Goal: Task Accomplishment & Management: Use online tool/utility

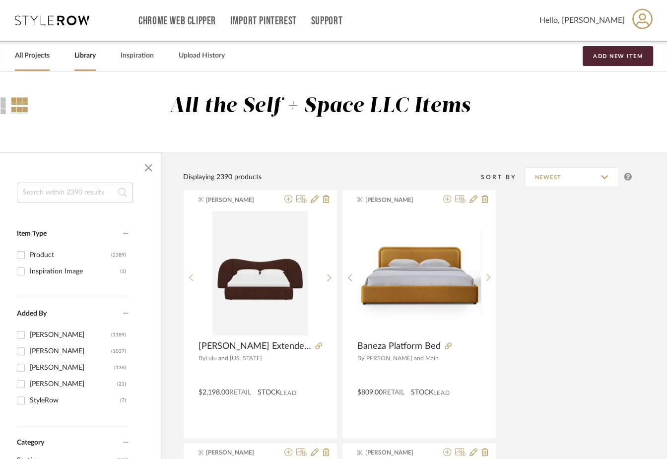
click at [32, 62] on link "All Projects" at bounding box center [32, 55] width 35 height 13
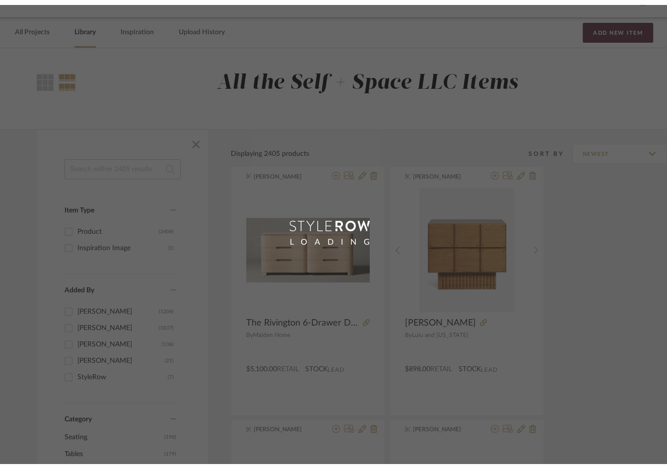
scroll to position [41, 0]
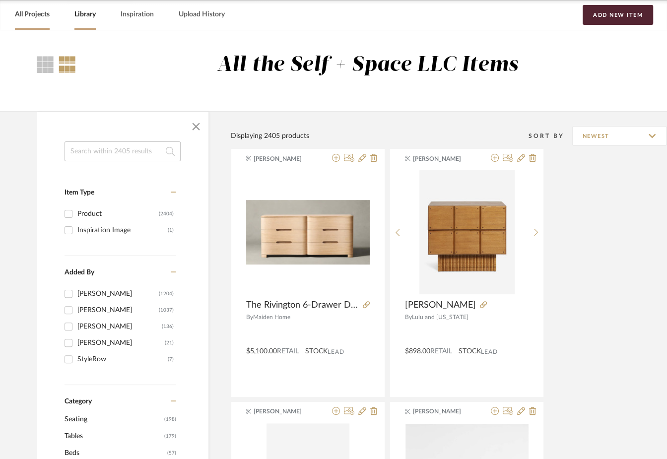
click at [23, 18] on link "All Projects" at bounding box center [32, 14] width 35 height 13
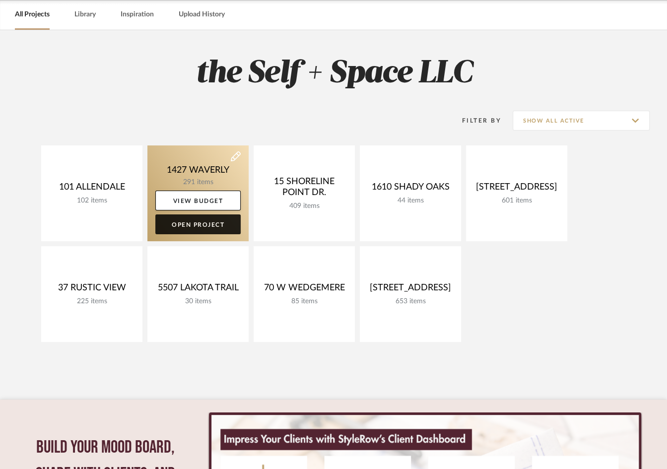
click at [192, 226] on link "Open Project" at bounding box center [197, 224] width 85 height 20
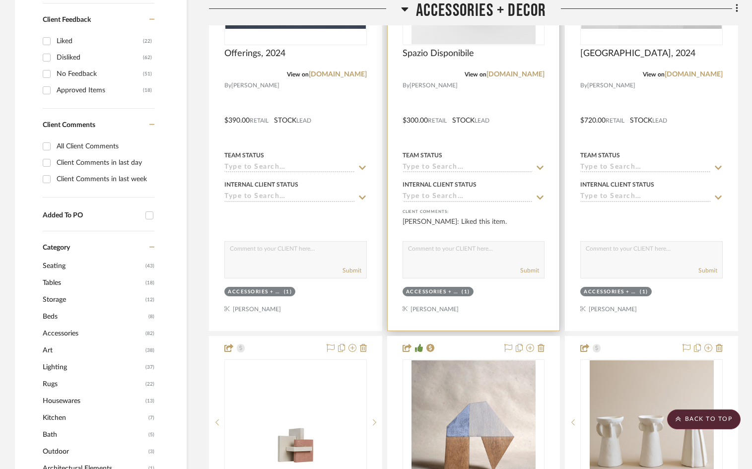
scroll to position [476, 0]
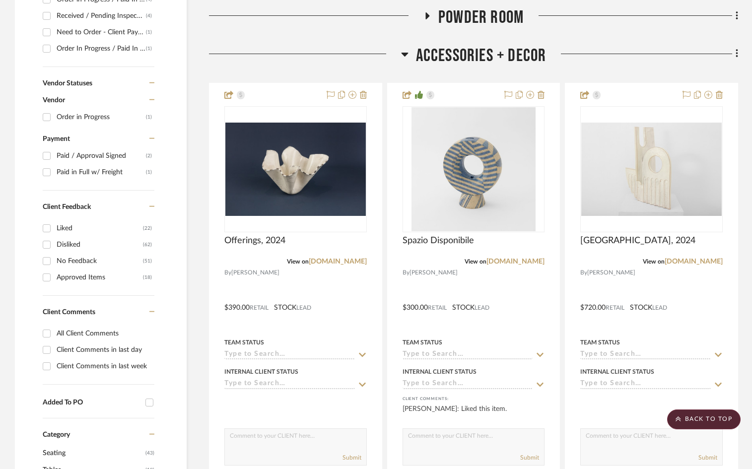
click at [462, 48] on span "Accessories + Decor" at bounding box center [481, 55] width 131 height 21
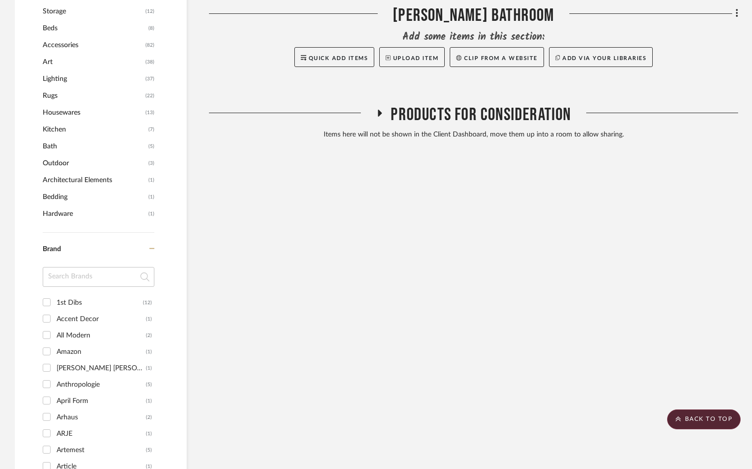
scroll to position [986, 0]
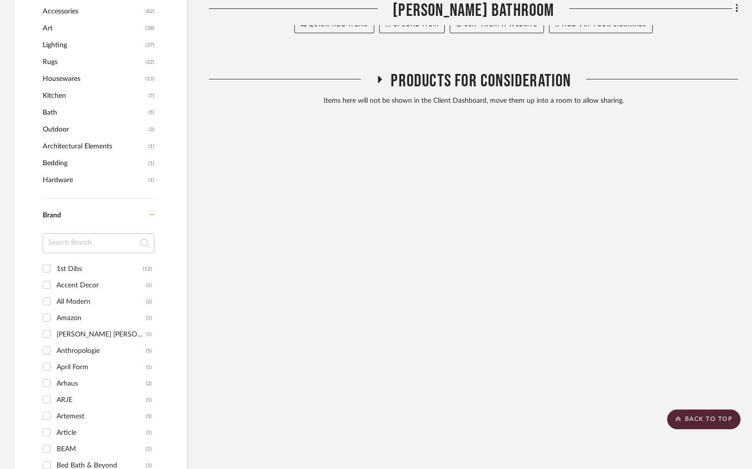
click at [458, 81] on span "Products For Consideration" at bounding box center [481, 80] width 180 height 21
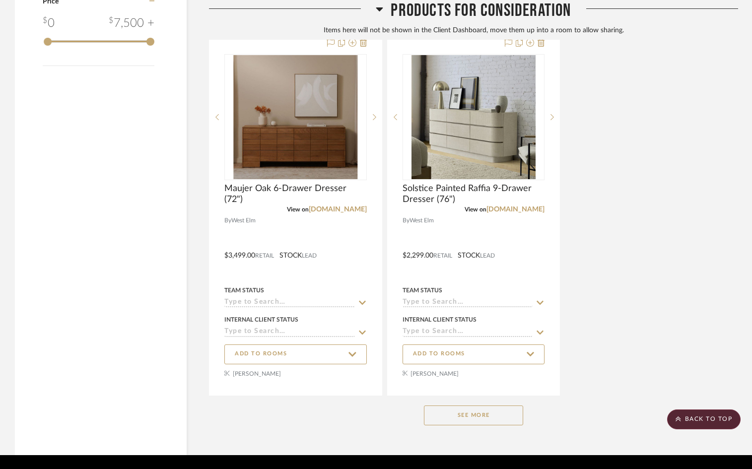
scroll to position [1847, 0]
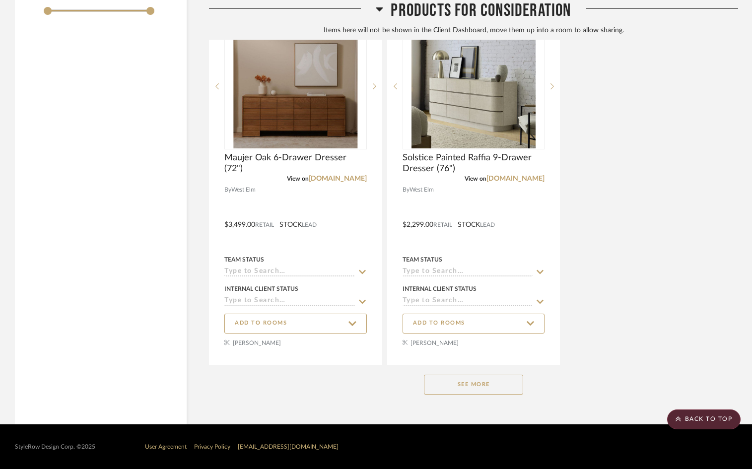
click at [449, 386] on button "See More" at bounding box center [473, 385] width 99 height 20
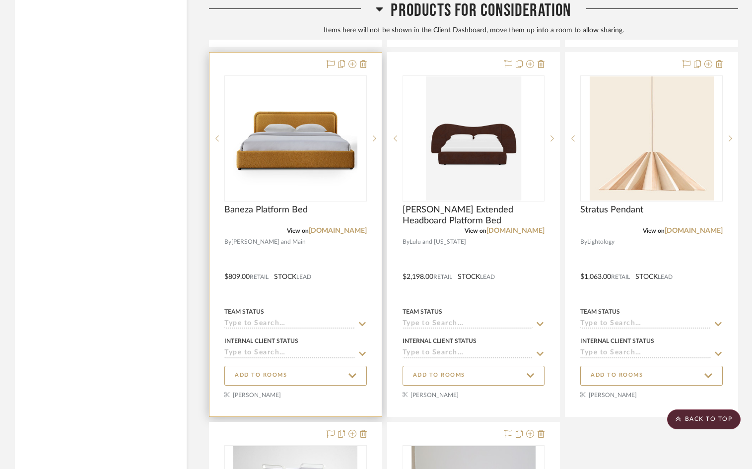
scroll to position [2951, 0]
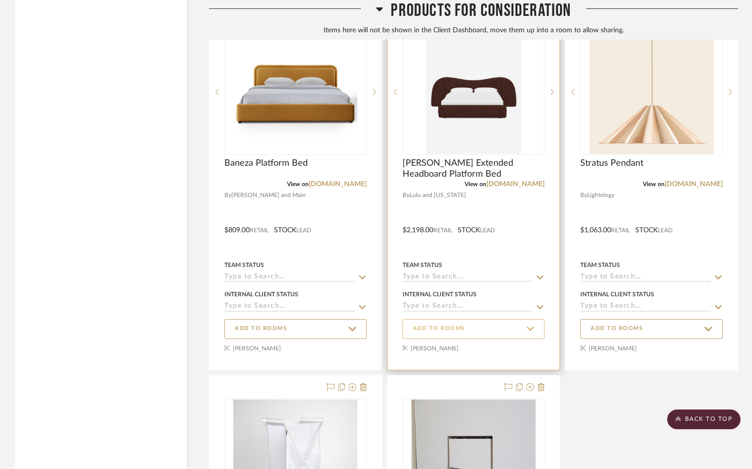
click at [444, 328] on span "ADD TO ROOMS" at bounding box center [439, 329] width 52 height 8
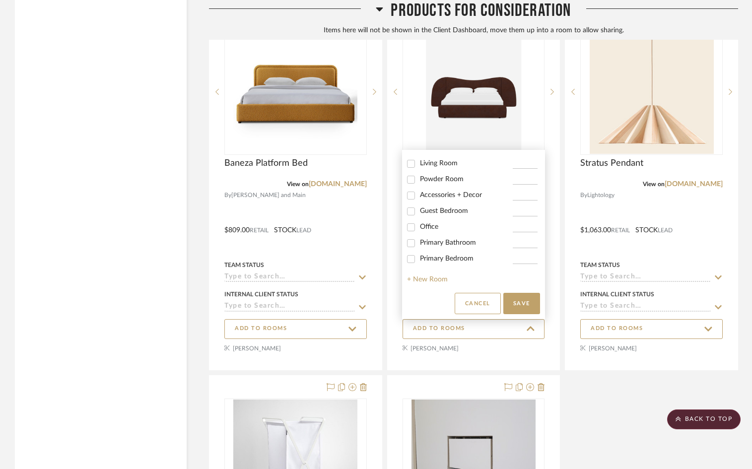
scroll to position [78, 0]
click at [434, 214] on span "Guest Bedroom" at bounding box center [444, 210] width 48 height 7
click at [419, 219] on input "Guest Bedroom" at bounding box center [411, 211] width 16 height 16
checkbox input "true"
type input "1"
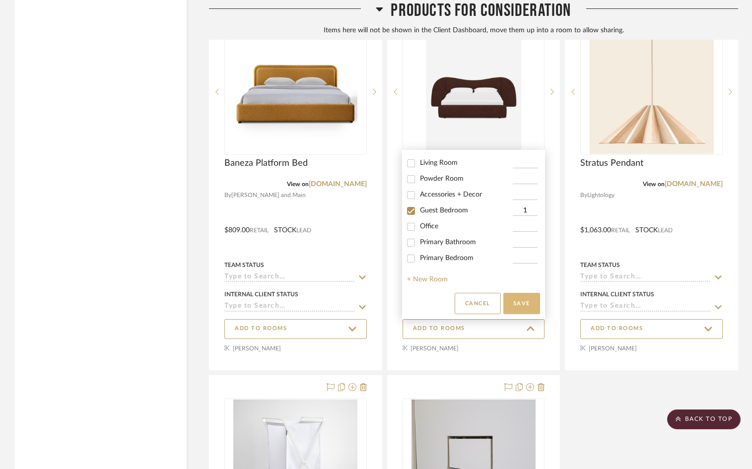
click at [530, 305] on button "Save" at bounding box center [521, 303] width 37 height 21
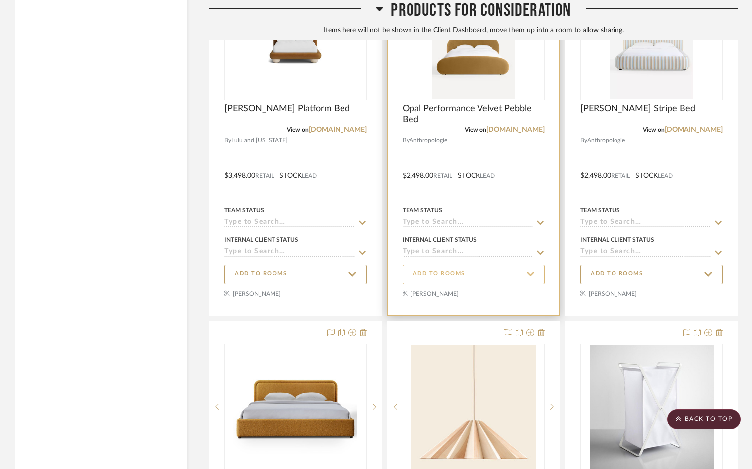
click at [455, 270] on span "ADD TO ROOMS" at bounding box center [439, 274] width 52 height 8
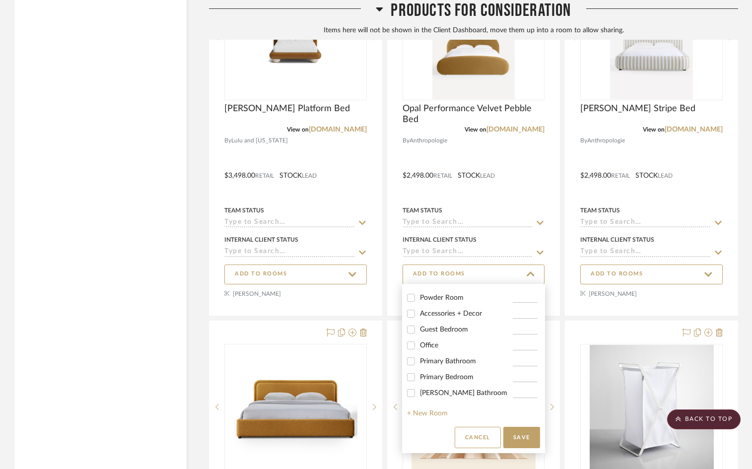
scroll to position [94, 0]
click at [433, 330] on span "Guest Bedroom" at bounding box center [444, 329] width 48 height 7
click at [419, 330] on input "Guest Bedroom" at bounding box center [411, 330] width 16 height 16
checkbox input "true"
type input "1"
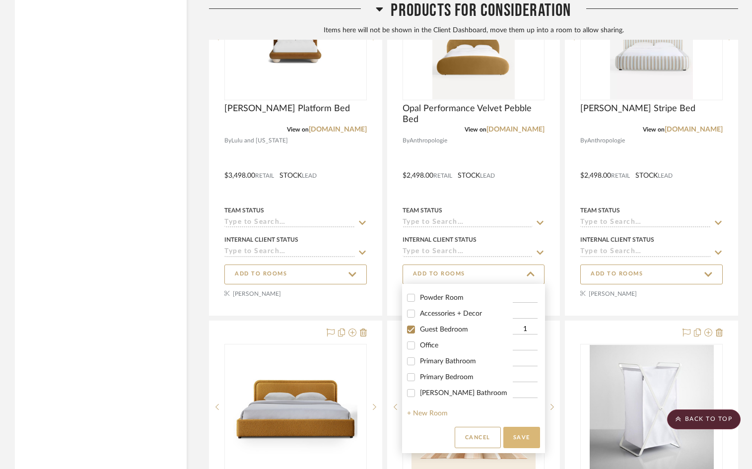
click at [524, 440] on button "Save" at bounding box center [521, 437] width 37 height 21
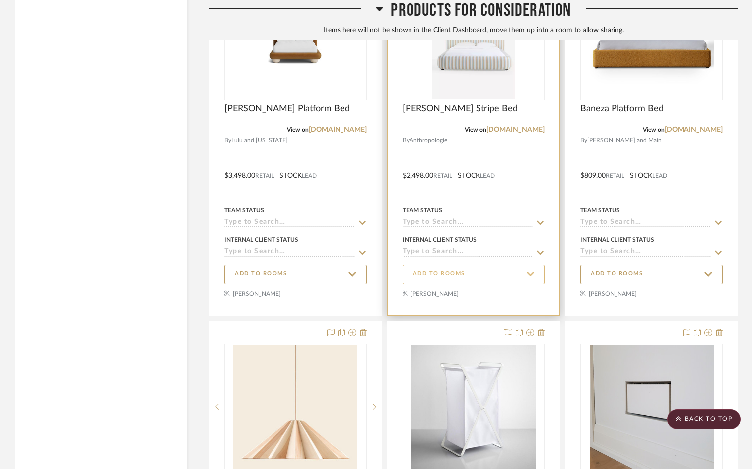
click at [459, 281] on button "ADD TO ROOMS" at bounding box center [473, 274] width 142 height 20
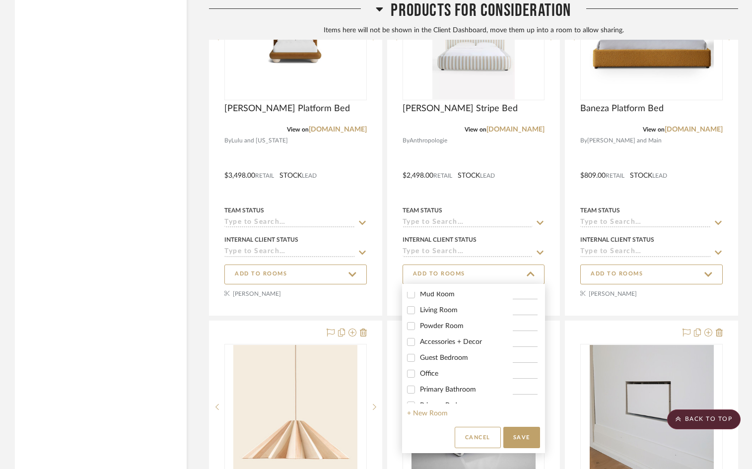
scroll to position [67, 0]
click at [433, 363] on div "Guest Bedroom" at bounding box center [459, 355] width 105 height 16
click at [451, 359] on span "Guest Bedroom" at bounding box center [444, 355] width 48 height 7
click at [419, 359] on input "Guest Bedroom" at bounding box center [411, 355] width 16 height 16
checkbox input "true"
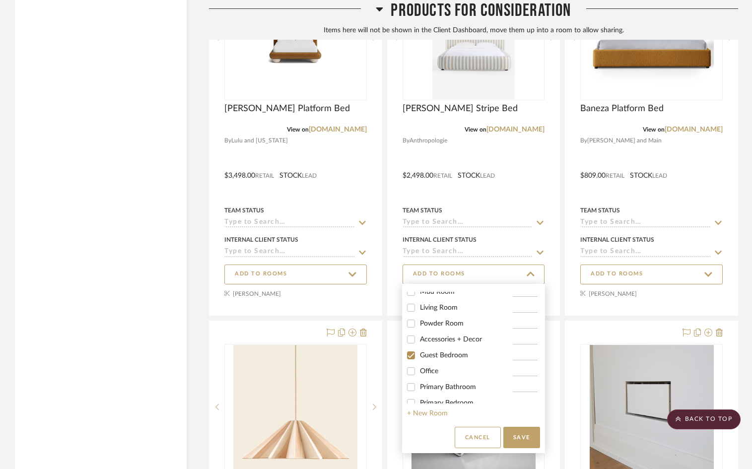
type input "1"
click at [523, 446] on button "Save" at bounding box center [521, 437] width 37 height 21
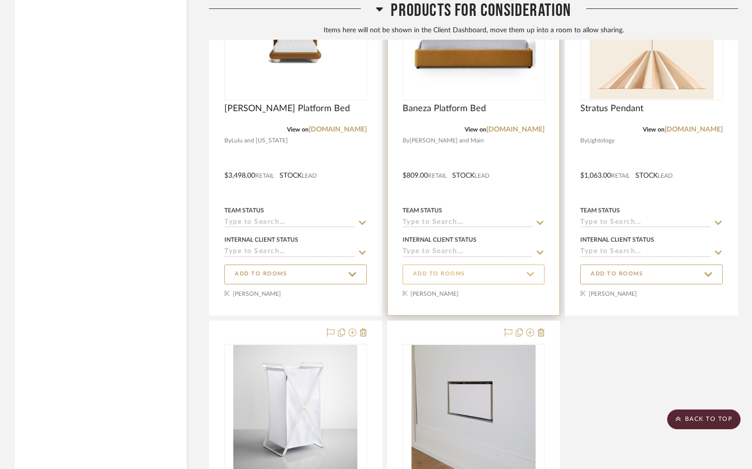
click at [435, 274] on span "ADD TO ROOMS" at bounding box center [439, 274] width 52 height 8
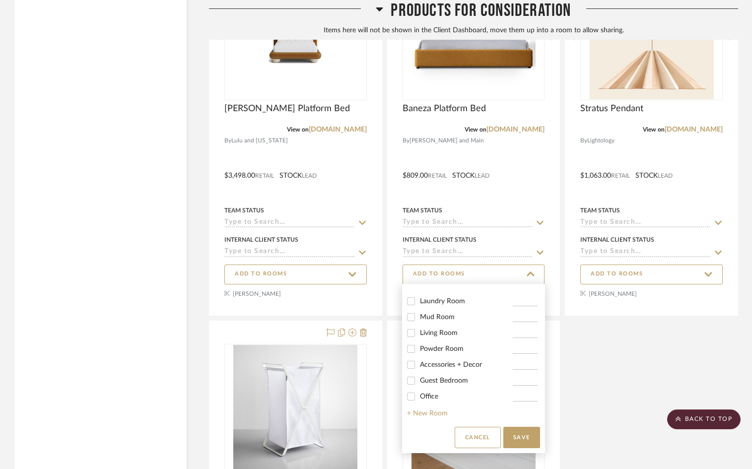
scroll to position [45, 0]
click at [430, 380] on span "Guest Bedroom" at bounding box center [444, 378] width 48 height 7
click at [419, 380] on input "Guest Bedroom" at bounding box center [411, 378] width 16 height 16
checkbox input "true"
type input "1"
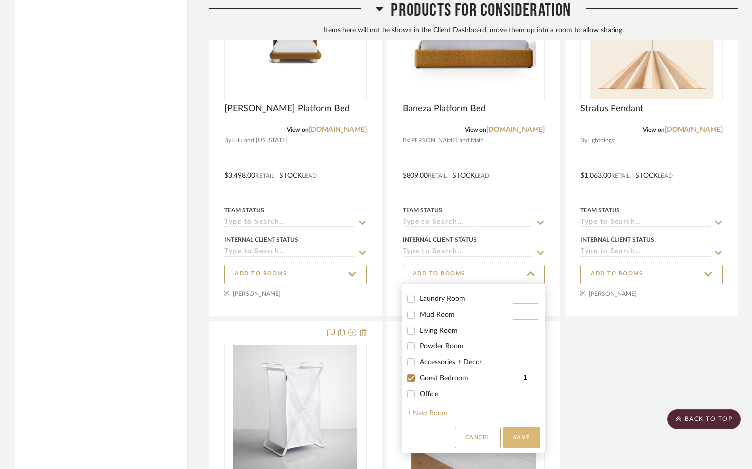
click at [518, 437] on button "Save" at bounding box center [521, 437] width 37 height 21
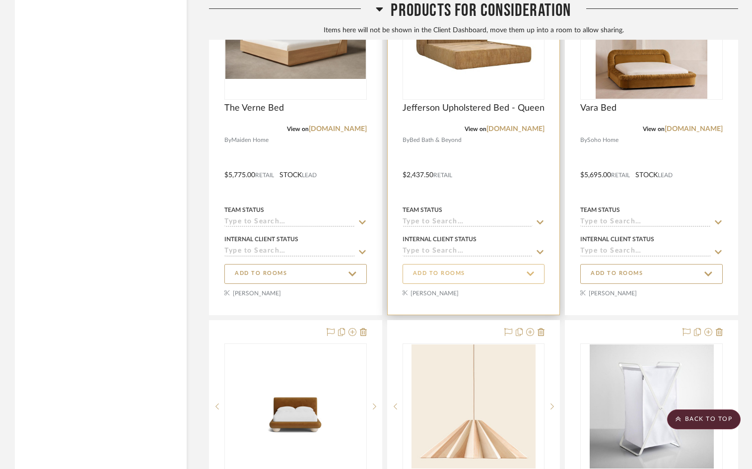
click at [482, 275] on span "ADD TO ROOMS" at bounding box center [474, 273] width 122 height 13
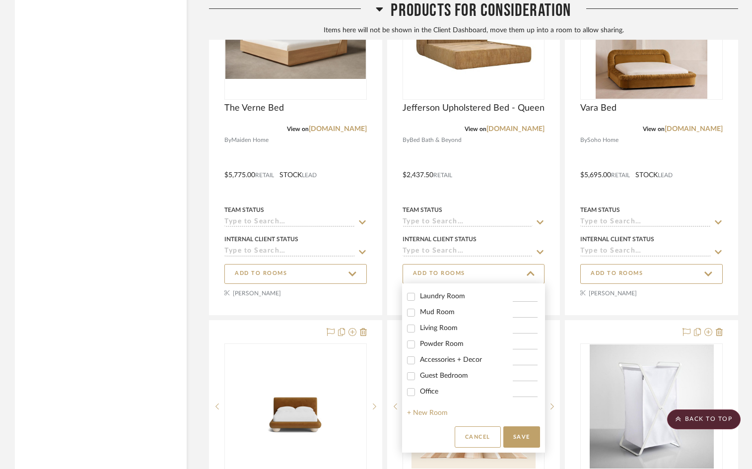
scroll to position [55, 0]
click at [444, 371] on span "Guest Bedroom" at bounding box center [444, 367] width 48 height 7
click at [419, 375] on input "Guest Bedroom" at bounding box center [411, 368] width 16 height 16
checkbox input "true"
type input "1"
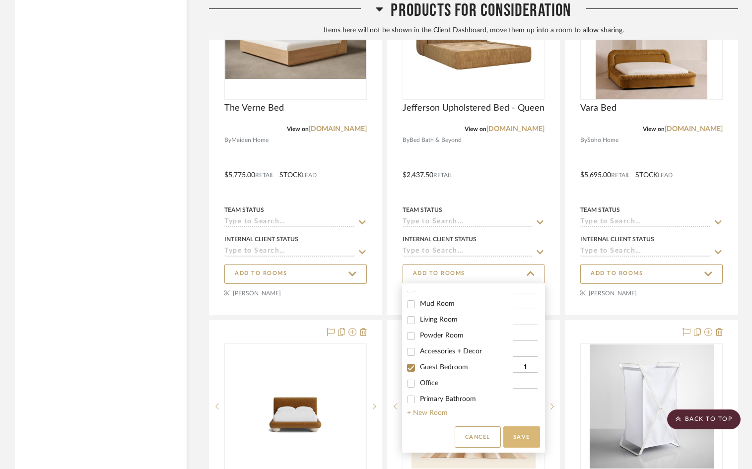
click at [521, 434] on button "Save" at bounding box center [521, 436] width 37 height 21
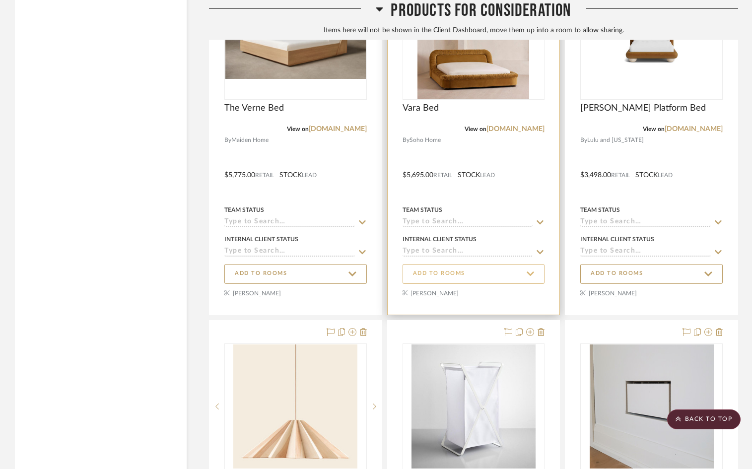
click at [447, 275] on span "ADD TO ROOMS" at bounding box center [439, 273] width 52 height 8
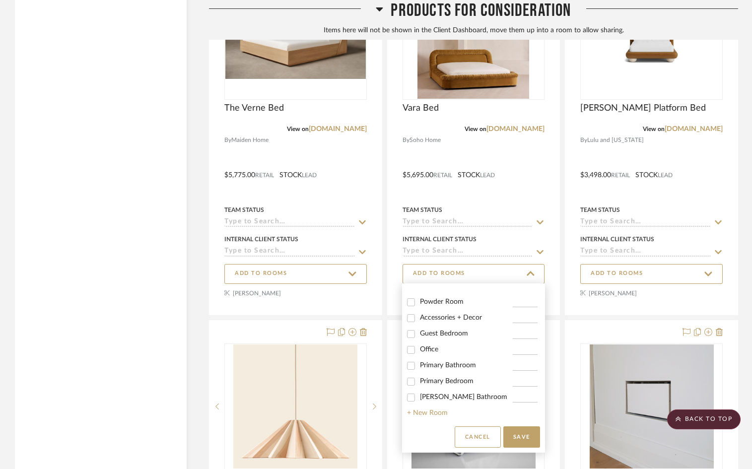
scroll to position [96, 0]
click at [441, 331] on span "Guest Bedroom" at bounding box center [444, 328] width 48 height 7
click at [419, 331] on input "Guest Bedroom" at bounding box center [411, 329] width 16 height 16
checkbox input "true"
type input "1"
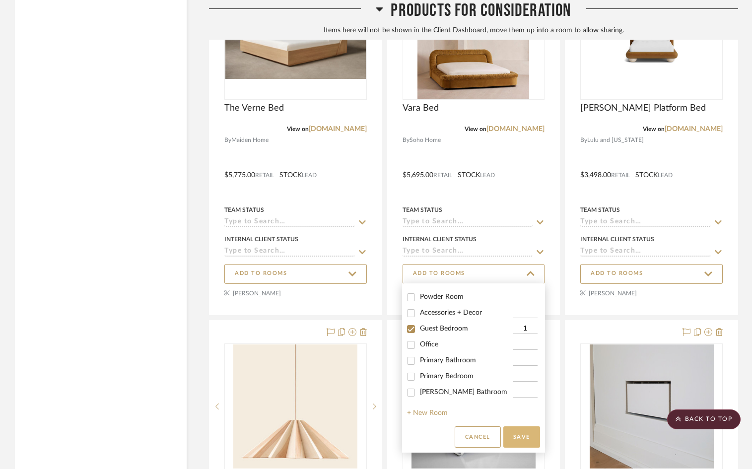
click at [521, 436] on button "Save" at bounding box center [521, 436] width 37 height 21
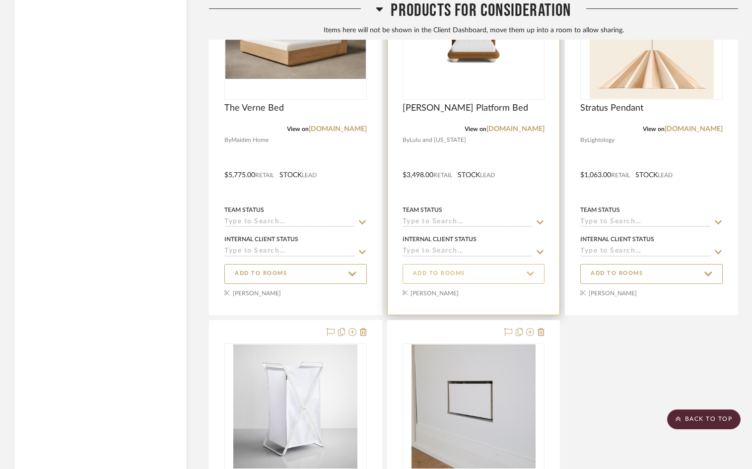
click at [434, 271] on span "ADD TO ROOMS" at bounding box center [439, 273] width 52 height 8
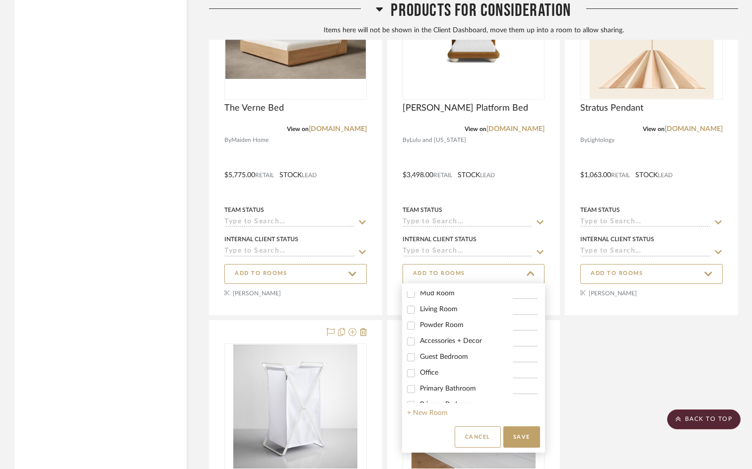
scroll to position [68, 0]
click at [434, 362] on div "Guest Bedroom" at bounding box center [459, 354] width 105 height 16
click at [442, 346] on div "Accessories + Decor" at bounding box center [459, 338] width 105 height 16
click at [439, 354] on span "Guest Bedroom" at bounding box center [444, 353] width 48 height 7
click at [419, 354] on input "Guest Bedroom" at bounding box center [411, 354] width 16 height 16
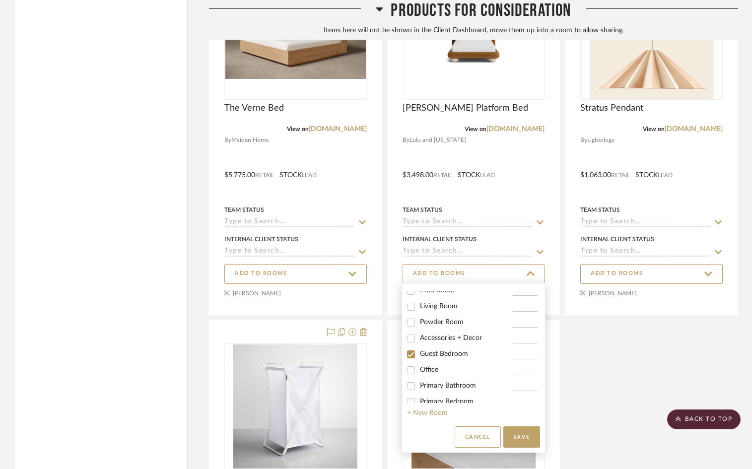
checkbox input "true"
type input "1"
click at [515, 436] on button "Save" at bounding box center [521, 436] width 37 height 21
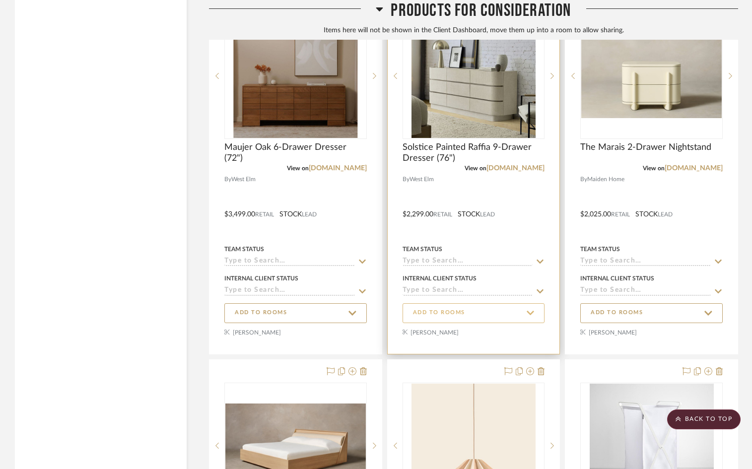
click at [487, 304] on button "ADD TO ROOMS" at bounding box center [473, 313] width 142 height 20
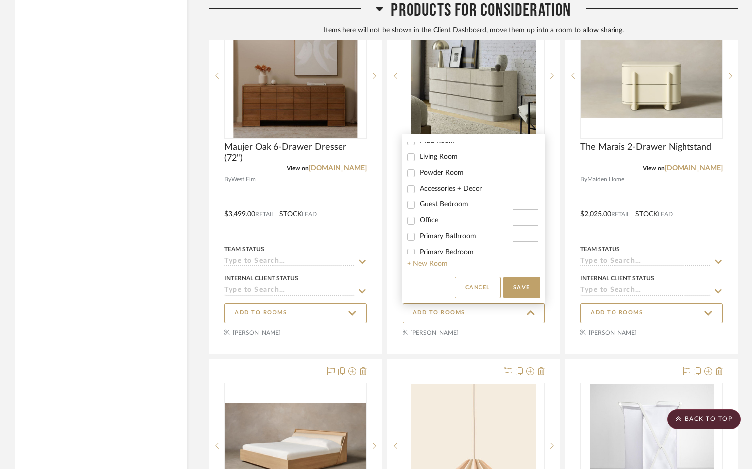
click at [441, 208] on span "Guest Bedroom" at bounding box center [444, 204] width 48 height 7
click at [419, 211] on input "Guest Bedroom" at bounding box center [411, 205] width 16 height 16
checkbox input "true"
type input "1"
click at [429, 205] on span "Guest Bedroom" at bounding box center [444, 204] width 48 height 7
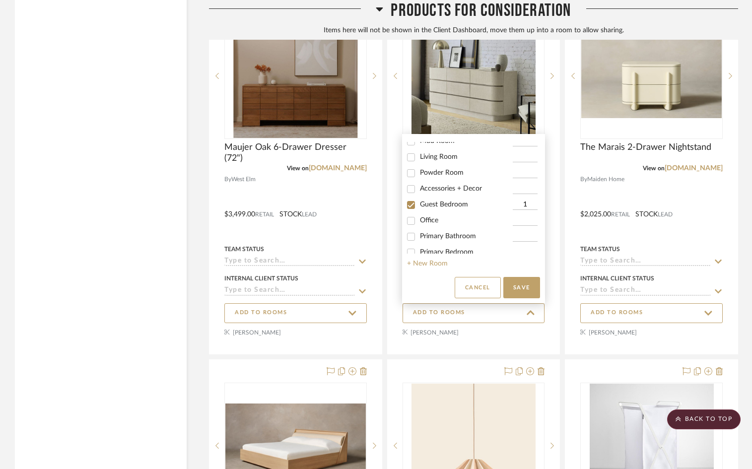
click at [419, 205] on input "Guest Bedroom" at bounding box center [411, 205] width 16 height 16
checkbox input "false"
click at [467, 287] on button "Cancel" at bounding box center [478, 287] width 46 height 21
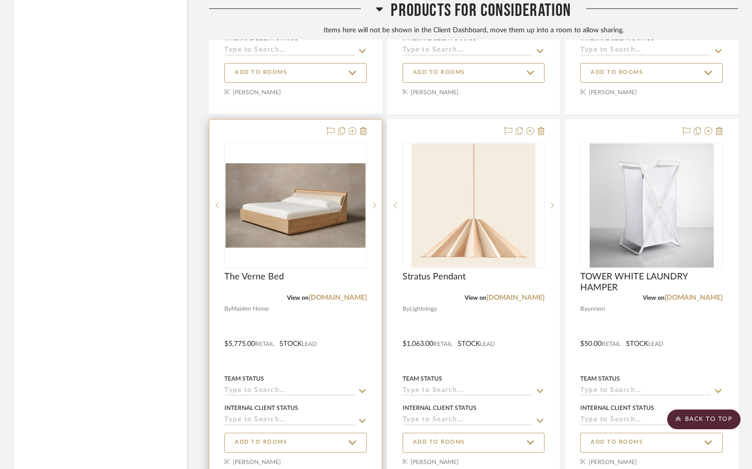
scroll to position [3230, 0]
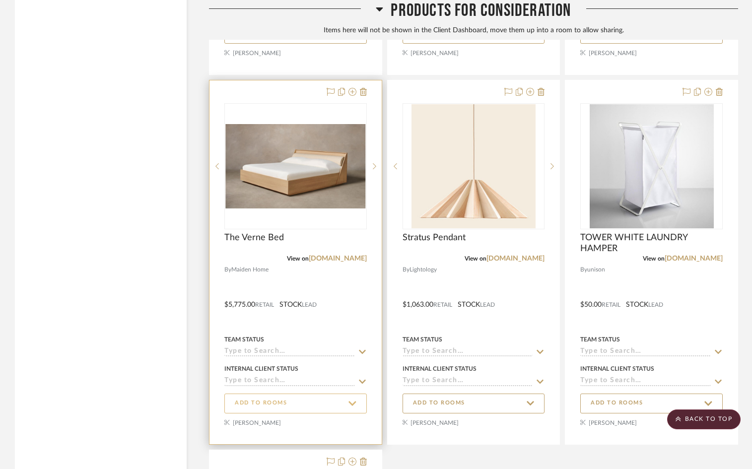
click at [269, 406] on span "ADD TO ROOMS" at bounding box center [261, 403] width 52 height 8
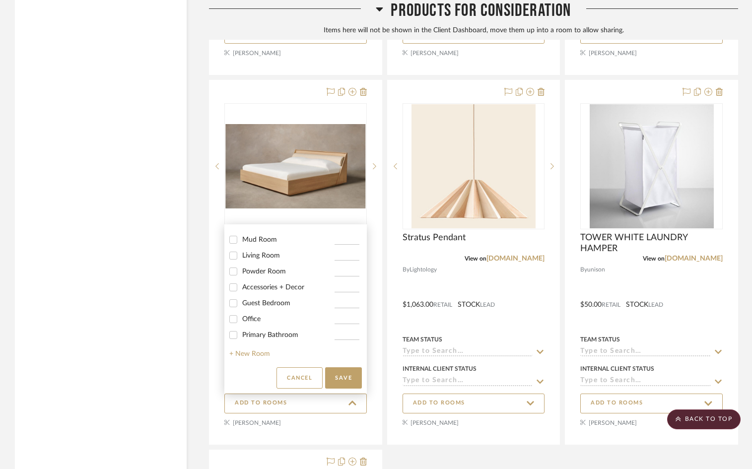
scroll to position [77, 0]
click at [274, 290] on span "Guest Bedroom" at bounding box center [266, 286] width 48 height 7
click at [241, 292] on input "Guest Bedroom" at bounding box center [233, 286] width 16 height 16
checkbox input "true"
type input "1"
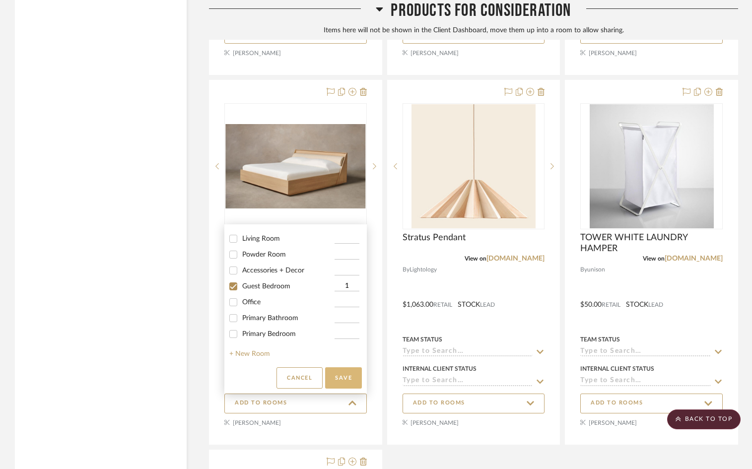
click at [336, 371] on button "Save" at bounding box center [343, 377] width 37 height 21
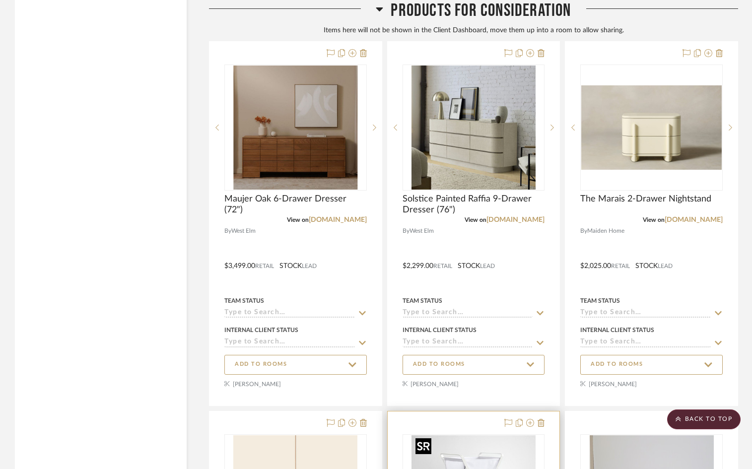
scroll to position [2899, 0]
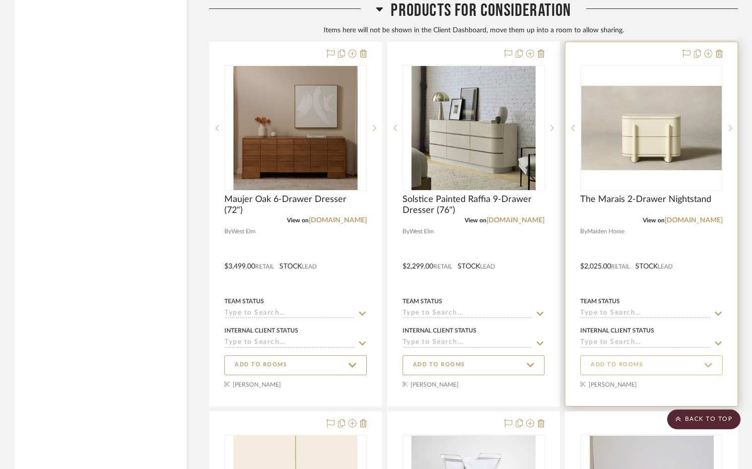
click at [655, 364] on span "ADD TO ROOMS" at bounding box center [652, 364] width 122 height 13
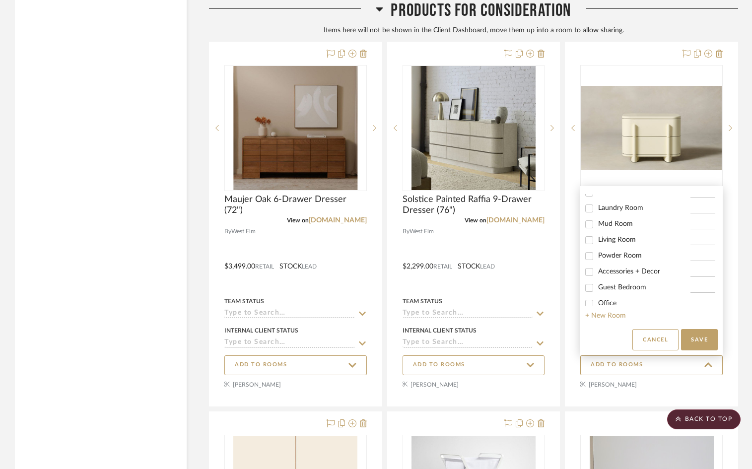
scroll to position [51, 0]
click at [614, 277] on span "Guest Bedroom" at bounding box center [622, 273] width 48 height 7
click at [597, 277] on input "Guest Bedroom" at bounding box center [589, 274] width 16 height 16
checkbox input "true"
type input "1"
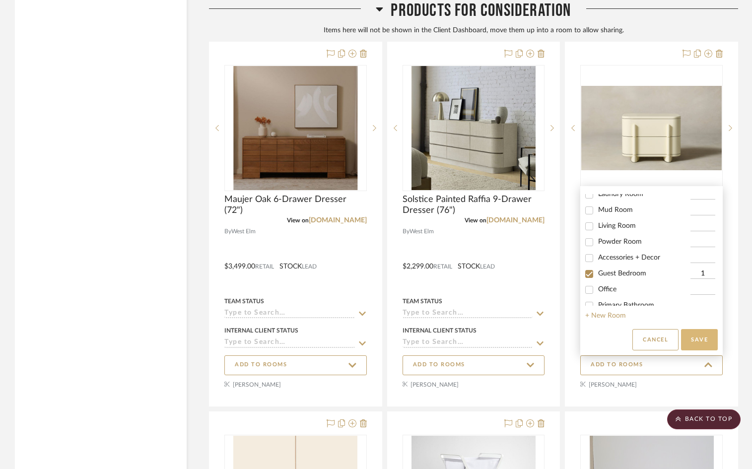
click at [673, 341] on button "Save" at bounding box center [699, 339] width 37 height 21
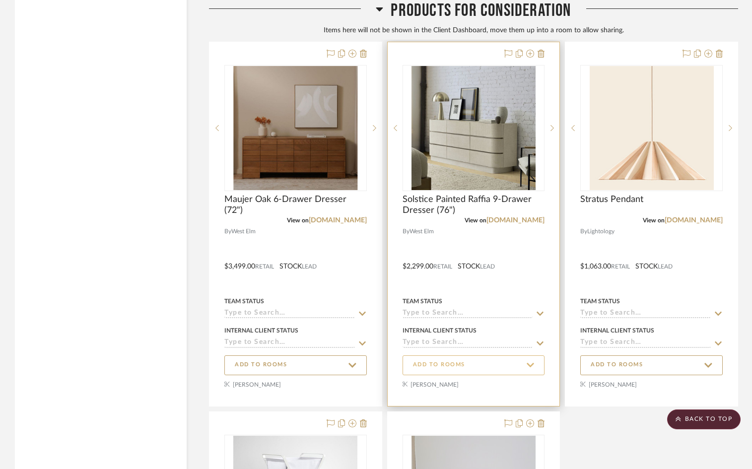
click at [459, 361] on span "ADD TO ROOMS" at bounding box center [439, 365] width 52 height 8
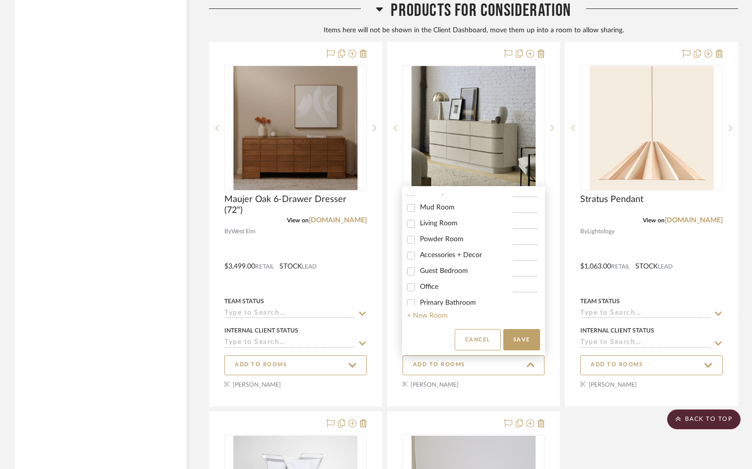
scroll to position [63, 0]
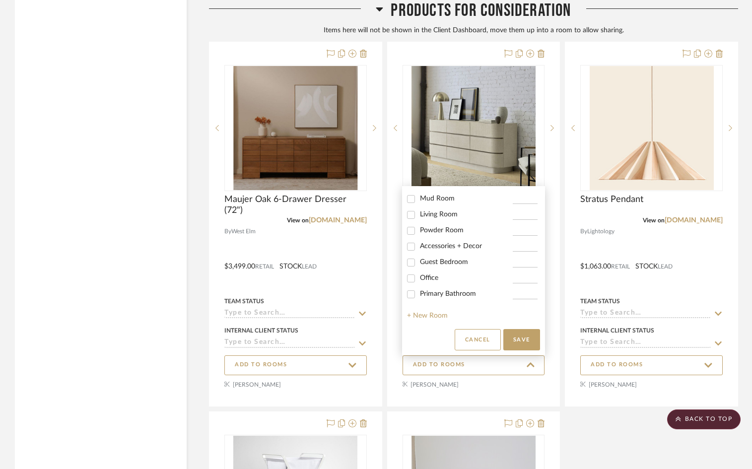
click at [431, 260] on div "Guest Bedroom" at bounding box center [459, 263] width 105 height 16
click at [432, 265] on span "Guest Bedroom" at bounding box center [444, 262] width 48 height 7
click at [419, 270] on input "Guest Bedroom" at bounding box center [411, 263] width 16 height 16
checkbox input "true"
type input "1"
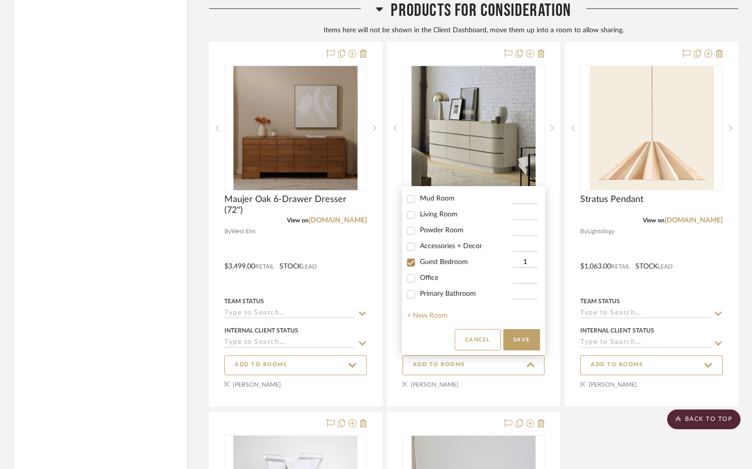
click at [531, 351] on project-rooms-select-list "Room QTY Dining Room Kitchen Laundry Room Mud Room Living Room Powder Room Acce…" at bounding box center [473, 270] width 142 height 169
click at [527, 344] on button "Save" at bounding box center [521, 339] width 37 height 21
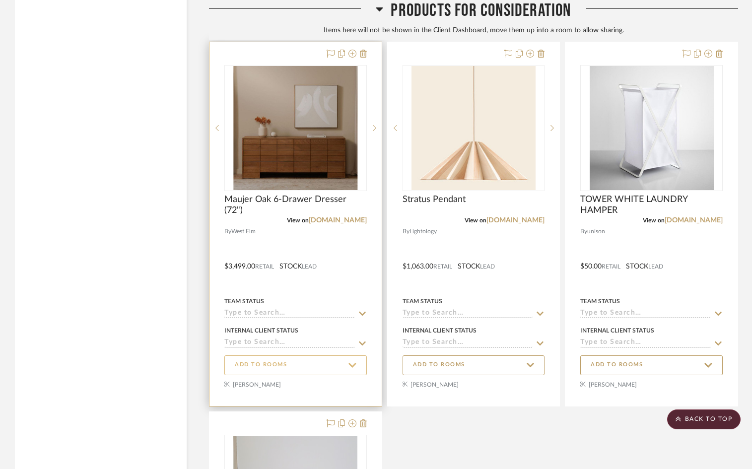
click at [341, 365] on span "ADD TO ROOMS" at bounding box center [296, 364] width 122 height 13
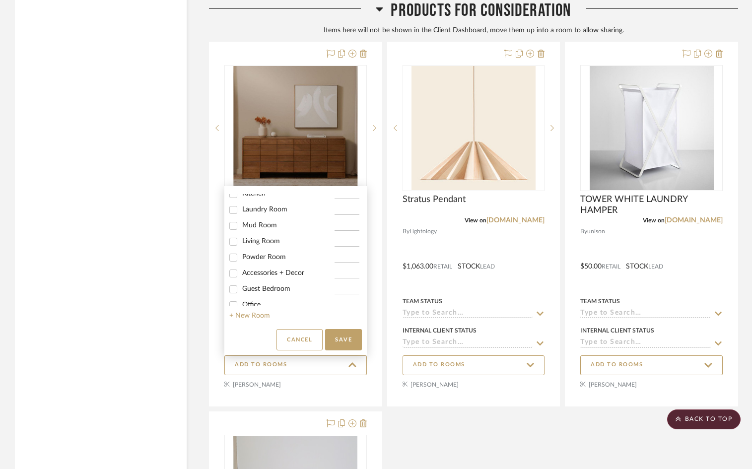
scroll to position [45, 0]
click at [254, 283] on span "Guest Bedroom" at bounding box center [266, 279] width 48 height 7
click at [241, 286] on input "Guest Bedroom" at bounding box center [233, 280] width 16 height 16
checkbox input "true"
type input "1"
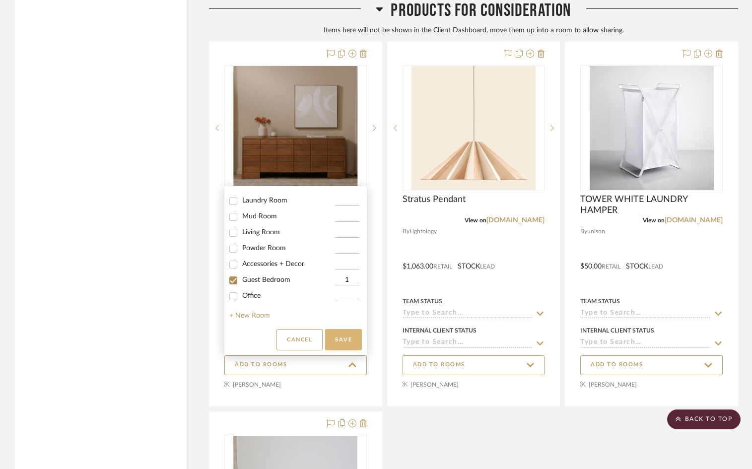
click at [353, 337] on button "Save" at bounding box center [343, 339] width 37 height 21
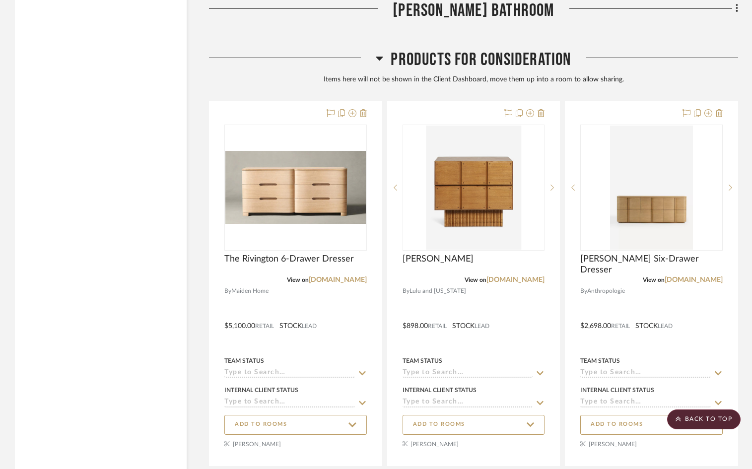
scroll to position [2180, 0]
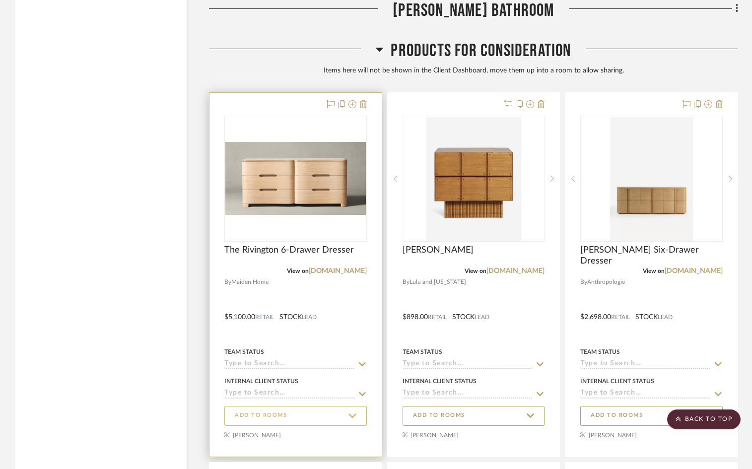
click at [301, 417] on span "ADD TO ROOMS" at bounding box center [296, 415] width 122 height 13
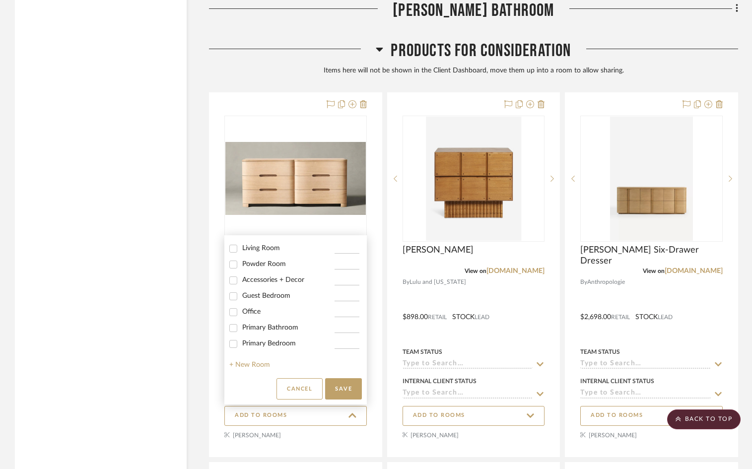
scroll to position [80, 0]
click at [260, 297] on span "Guest Bedroom" at bounding box center [266, 293] width 48 height 7
click at [241, 302] on input "Guest Bedroom" at bounding box center [233, 294] width 16 height 16
checkbox input "true"
type input "1"
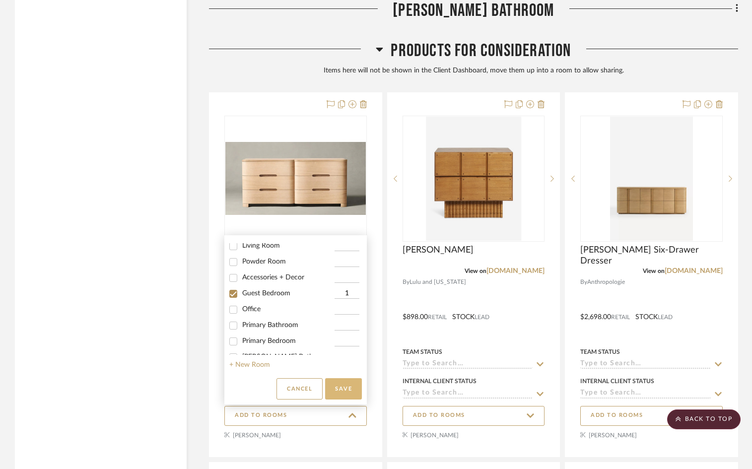
click at [329, 388] on button "Save" at bounding box center [343, 388] width 37 height 21
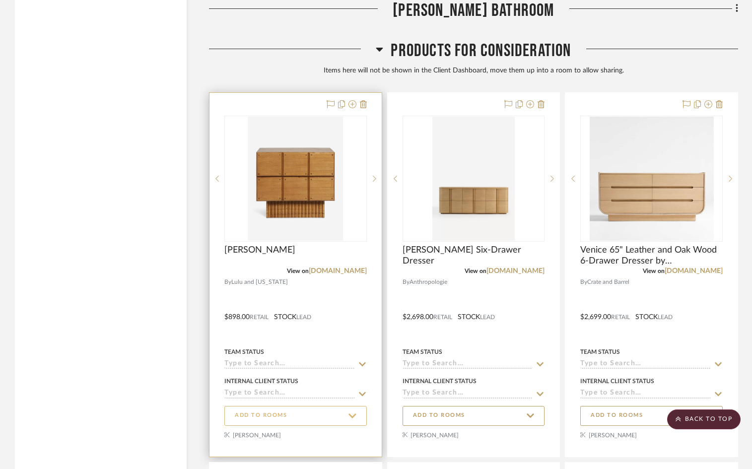
click at [269, 416] on span "ADD TO ROOMS" at bounding box center [261, 415] width 52 height 8
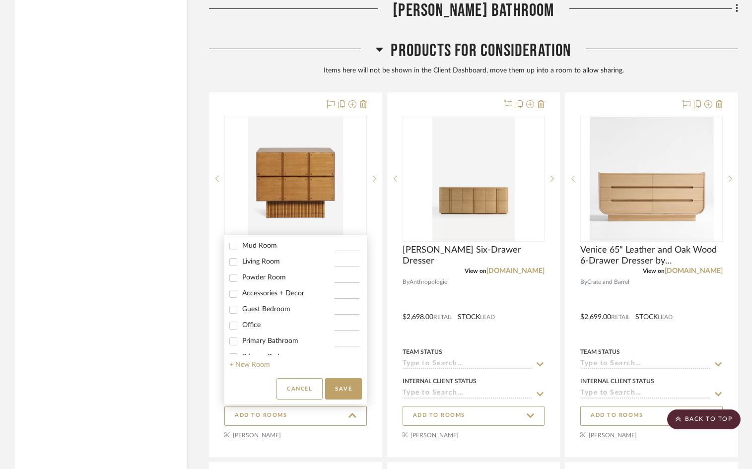
scroll to position [71, 0]
click at [267, 304] on span "Guest Bedroom" at bounding box center [266, 302] width 48 height 7
click at [241, 304] on input "Guest Bedroom" at bounding box center [233, 303] width 16 height 16
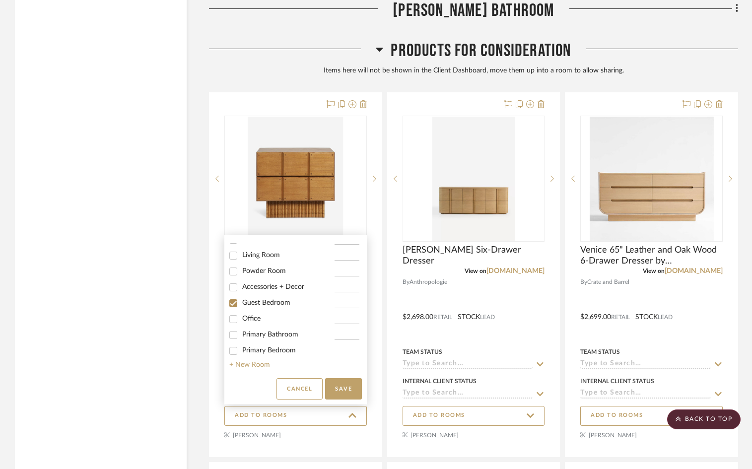
checkbox input "true"
click at [344, 307] on input "1" at bounding box center [346, 303] width 25 height 10
type input "2"
click at [348, 393] on button "Save" at bounding box center [343, 388] width 37 height 21
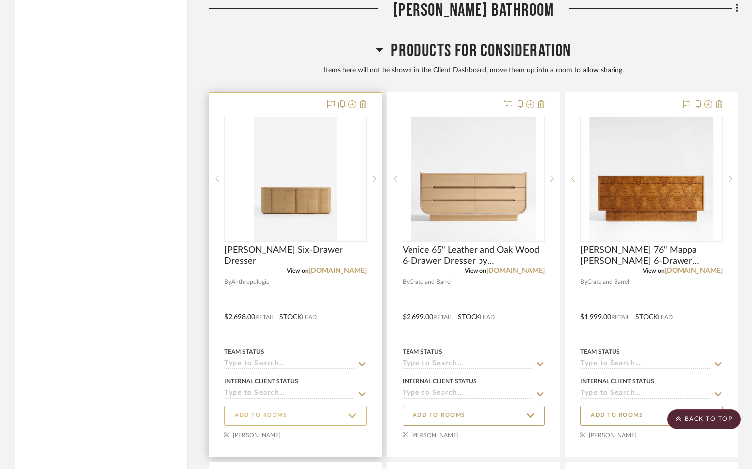
click at [305, 414] on span "ADD TO ROOMS" at bounding box center [296, 415] width 122 height 13
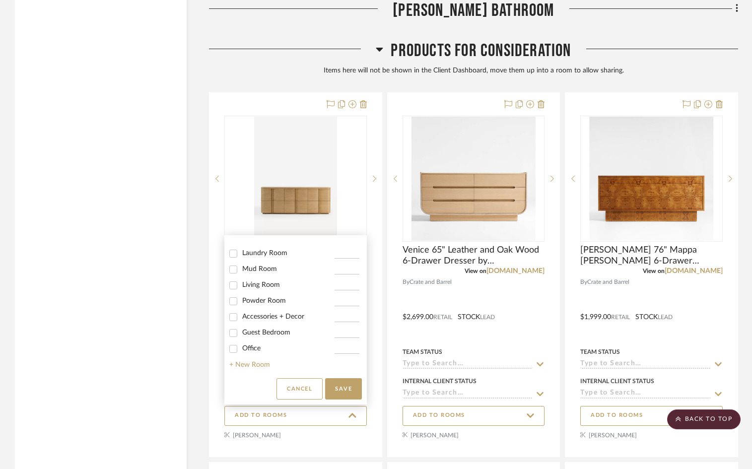
scroll to position [48, 0]
click at [259, 329] on span "Guest Bedroom" at bounding box center [266, 325] width 48 height 7
click at [241, 333] on input "Guest Bedroom" at bounding box center [233, 326] width 16 height 16
checkbox input "true"
type input "1"
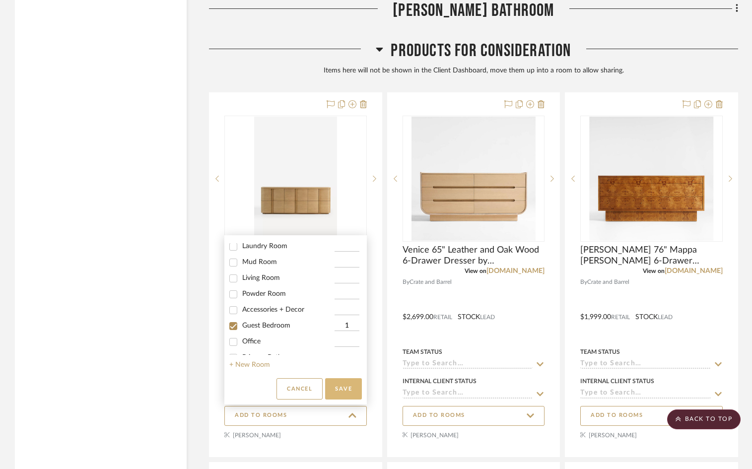
click at [352, 390] on button "Save" at bounding box center [343, 388] width 37 height 21
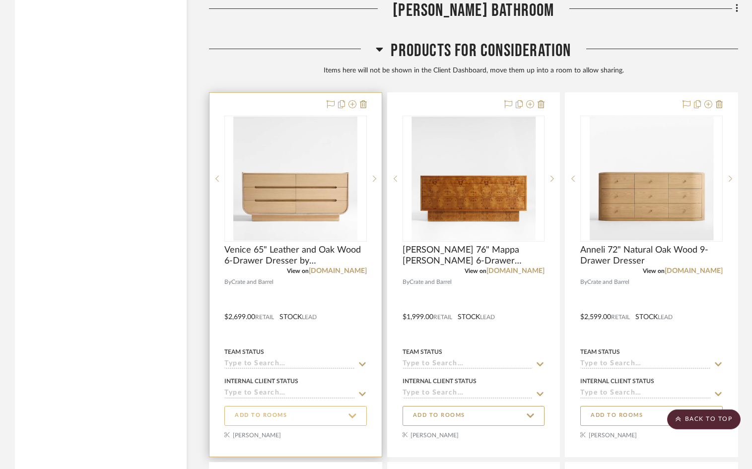
click at [318, 417] on span "ADD TO ROOMS" at bounding box center [296, 415] width 122 height 13
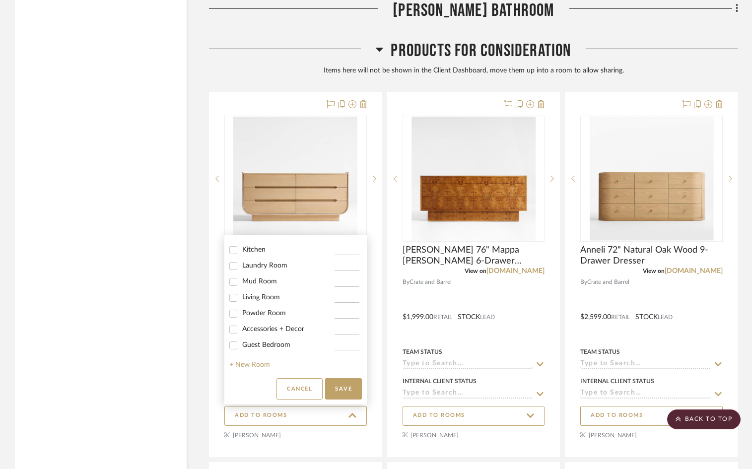
scroll to position [46, 0]
click at [262, 331] on span "Guest Bedroom" at bounding box center [266, 327] width 48 height 7
click at [241, 335] on input "Guest Bedroom" at bounding box center [233, 328] width 16 height 16
checkbox input "true"
type input "1"
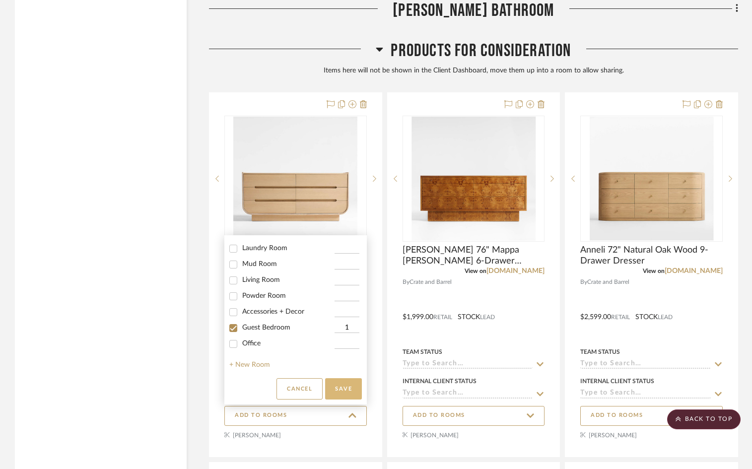
click at [349, 386] on button "Save" at bounding box center [343, 388] width 37 height 21
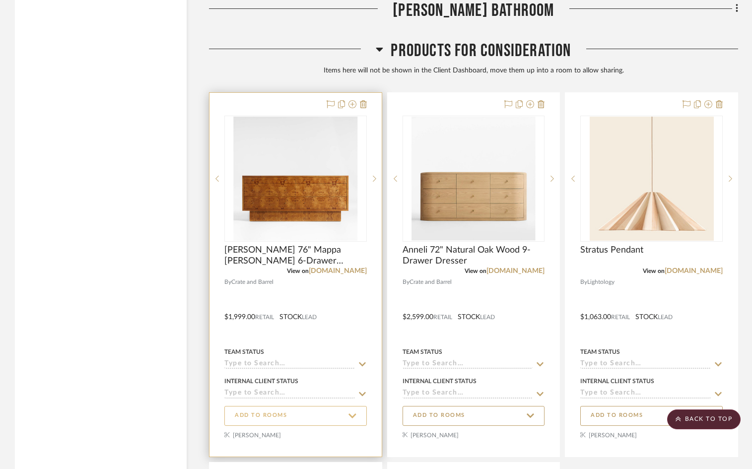
click at [293, 420] on span "ADD TO ROOMS" at bounding box center [296, 415] width 122 height 13
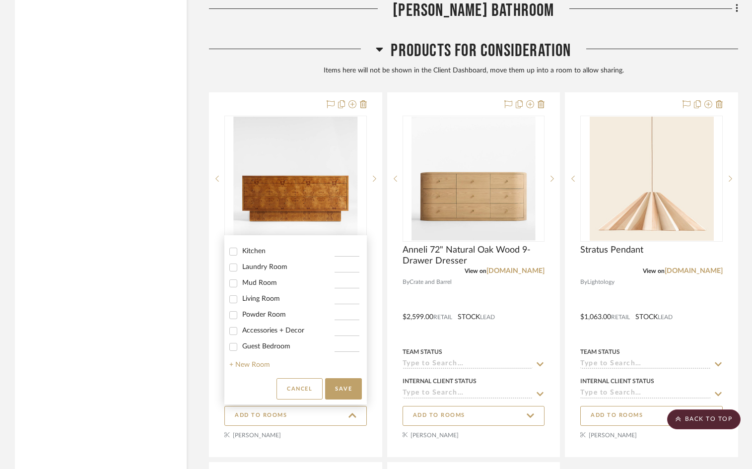
scroll to position [36, 0]
click at [252, 341] on span "Guest Bedroom" at bounding box center [266, 337] width 48 height 7
click at [241, 344] on input "Guest Bedroom" at bounding box center [233, 338] width 16 height 16
checkbox input "true"
type input "1"
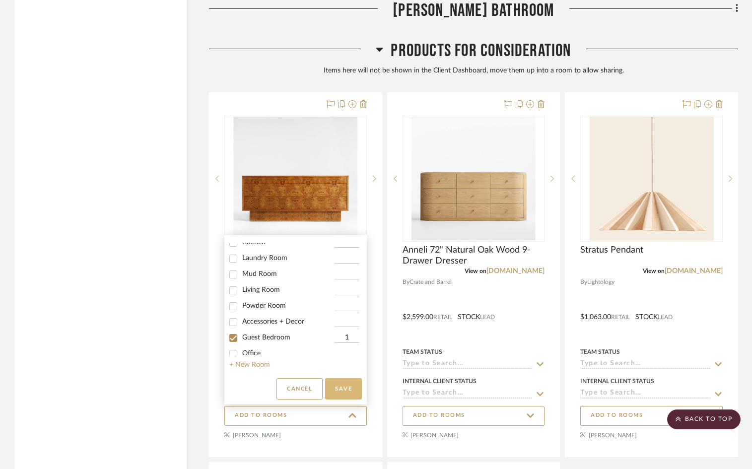
click at [343, 387] on button "Save" at bounding box center [343, 388] width 37 height 21
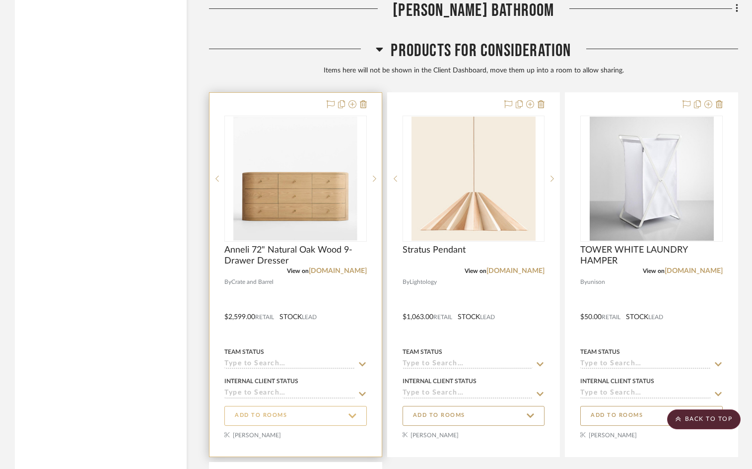
click at [309, 413] on span "ADD TO ROOMS" at bounding box center [296, 415] width 122 height 13
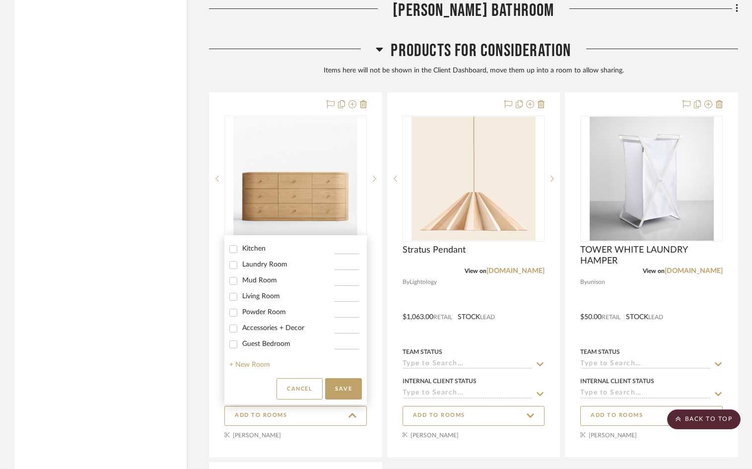
scroll to position [38, 0]
click at [253, 339] on span "Guest Bedroom" at bounding box center [266, 335] width 48 height 7
click at [241, 339] on input "Guest Bedroom" at bounding box center [233, 337] width 16 height 16
checkbox input "true"
type input "1"
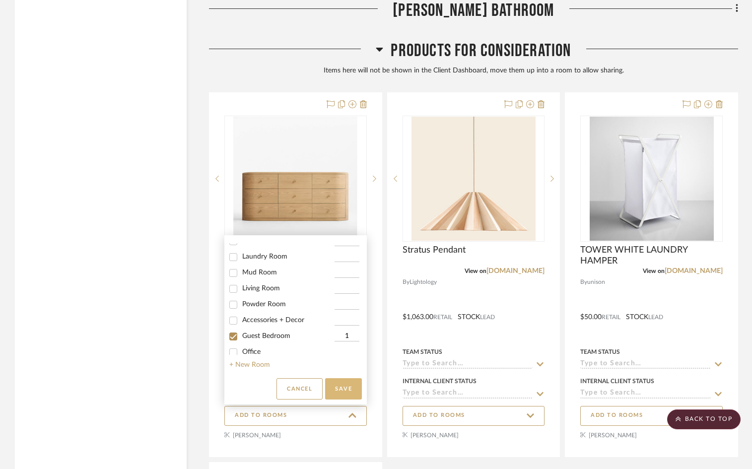
click at [355, 392] on button "Save" at bounding box center [343, 388] width 37 height 21
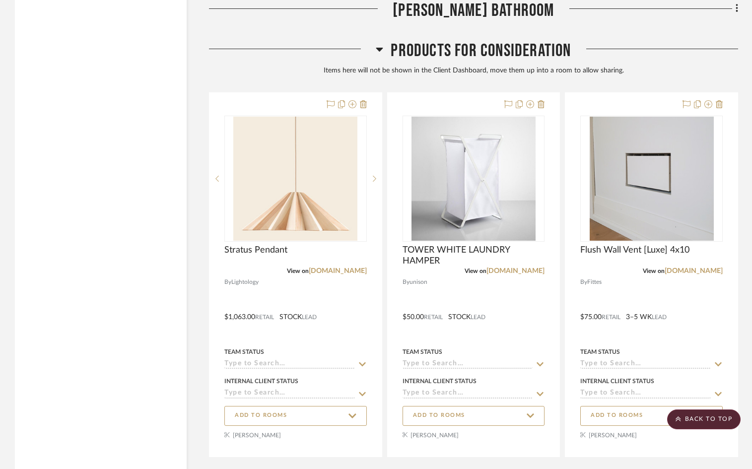
click at [503, 50] on span "Products For Consideration" at bounding box center [481, 50] width 180 height 21
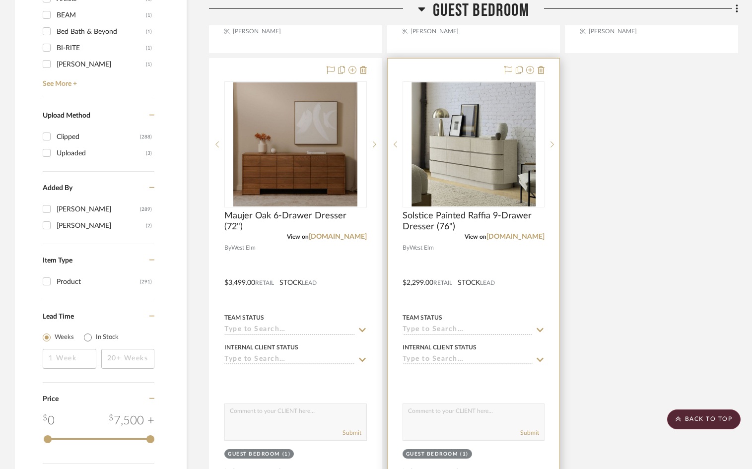
scroll to position [1514, 0]
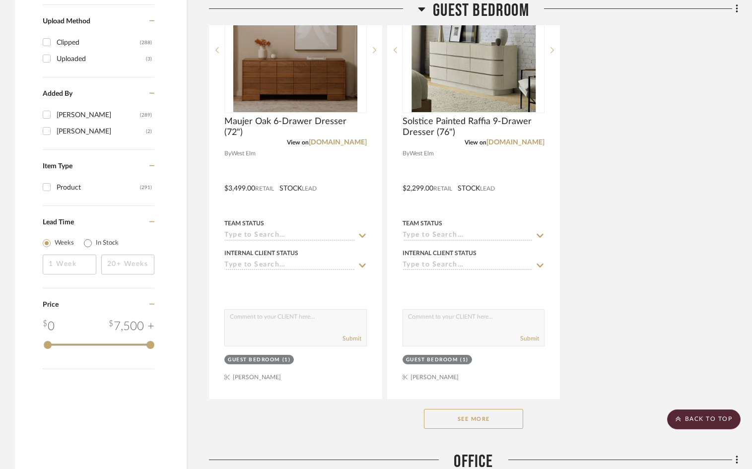
click at [456, 409] on button "See More" at bounding box center [473, 419] width 99 height 20
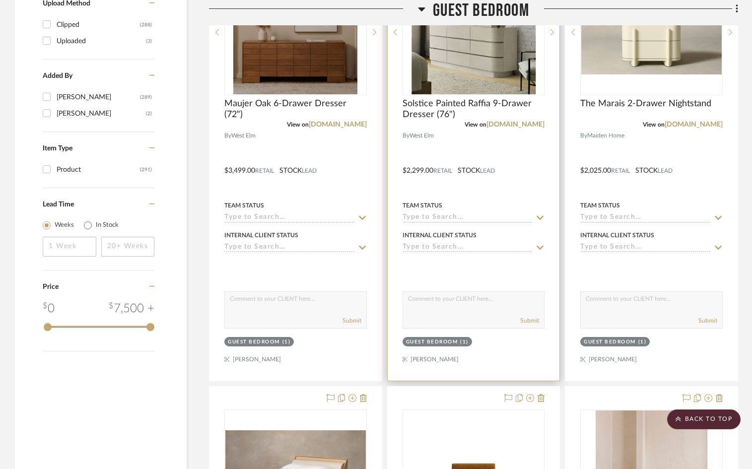
scroll to position [1536, 0]
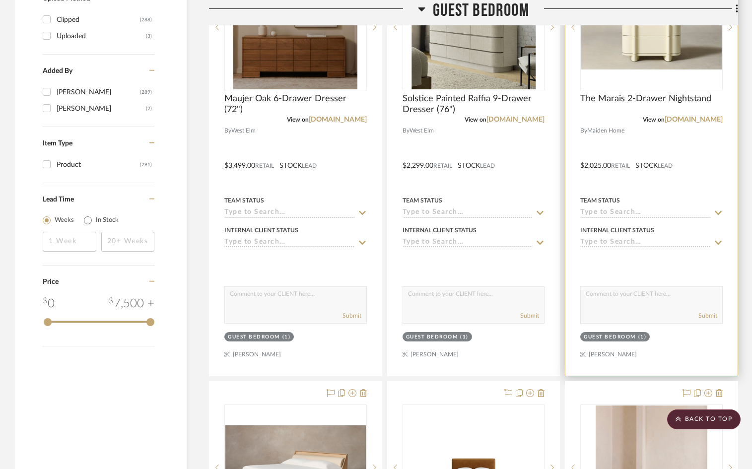
click at [635, 334] on div "Guest Bedroom" at bounding box center [610, 336] width 52 height 7
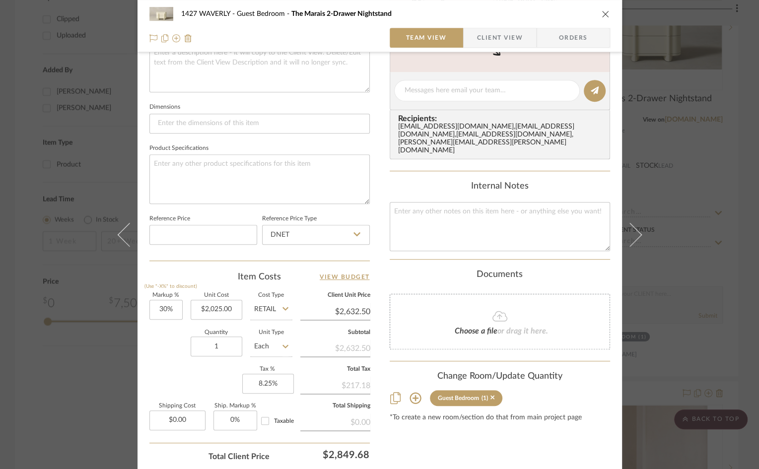
scroll to position [453, 0]
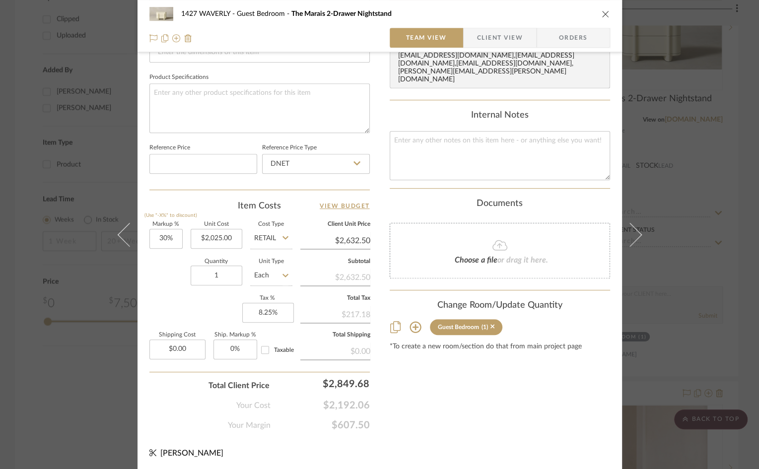
click at [413, 321] on icon at bounding box center [415, 327] width 12 height 12
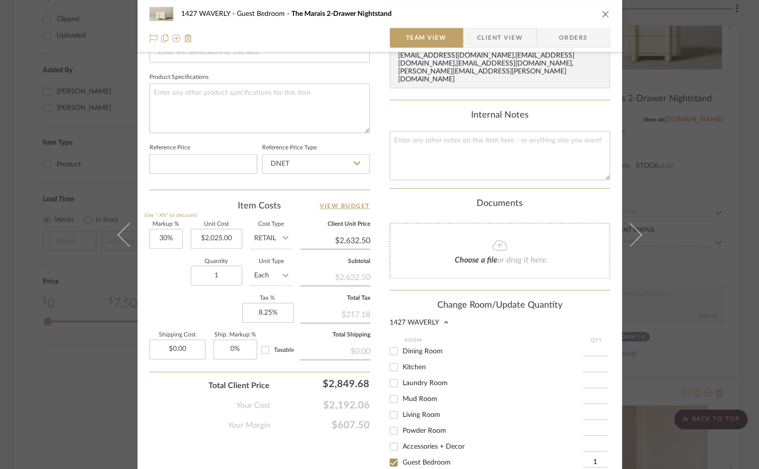
click at [590, 458] on input "1" at bounding box center [595, 463] width 25 height 10
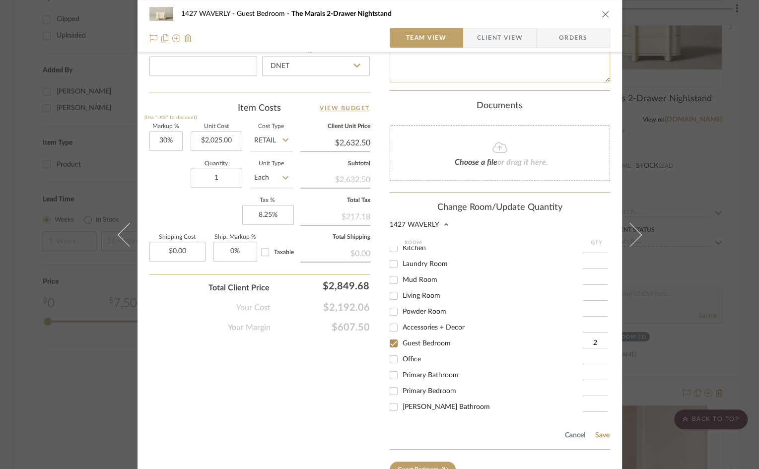
scroll to position [596, 0]
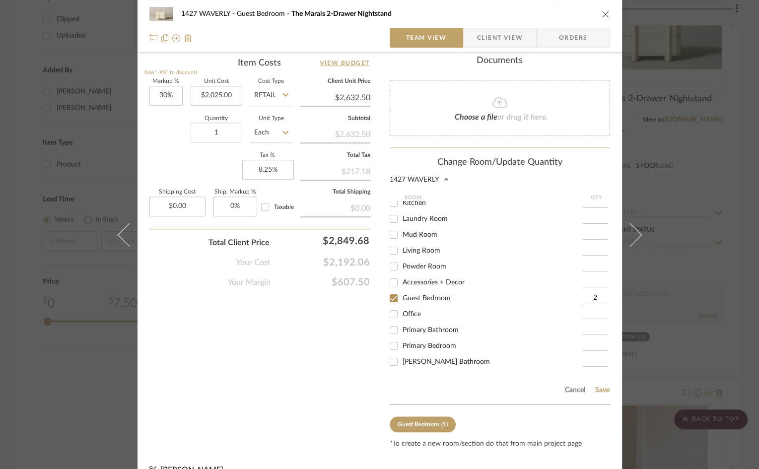
type input "2"
click at [600, 377] on div "Cancel Save" at bounding box center [500, 388] width 220 height 32
click at [599, 386] on button "Save" at bounding box center [601, 390] width 15 height 8
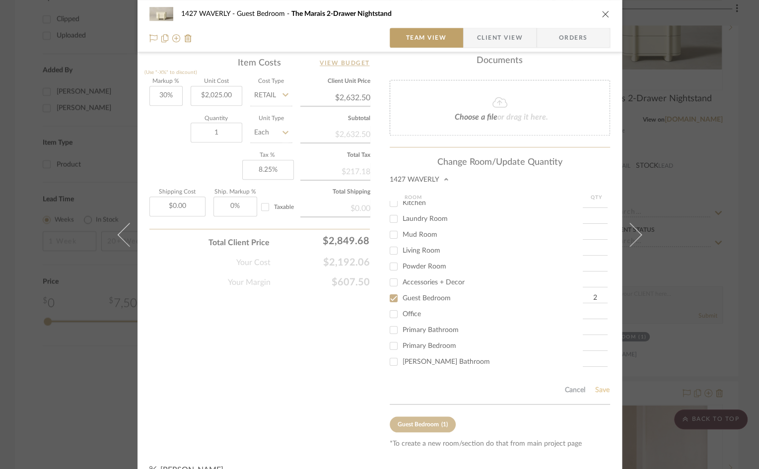
type input "2"
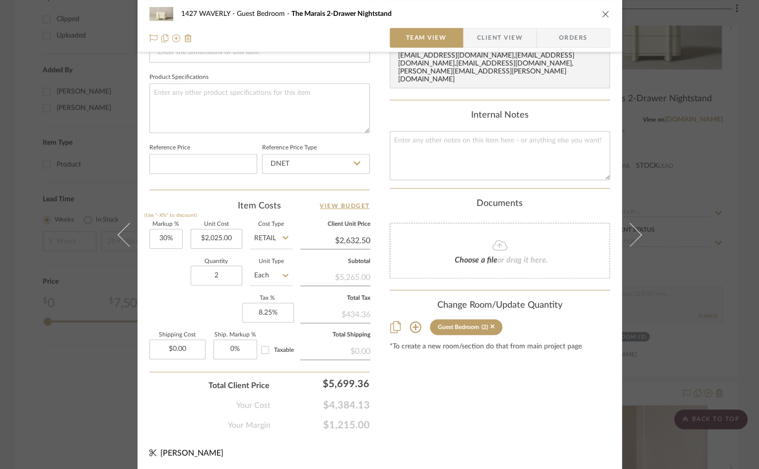
click at [601, 11] on icon "close" at bounding box center [605, 14] width 8 height 8
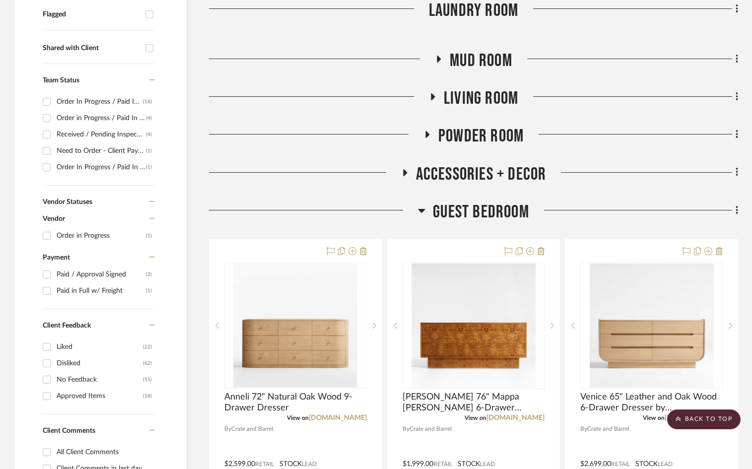
scroll to position [335, 0]
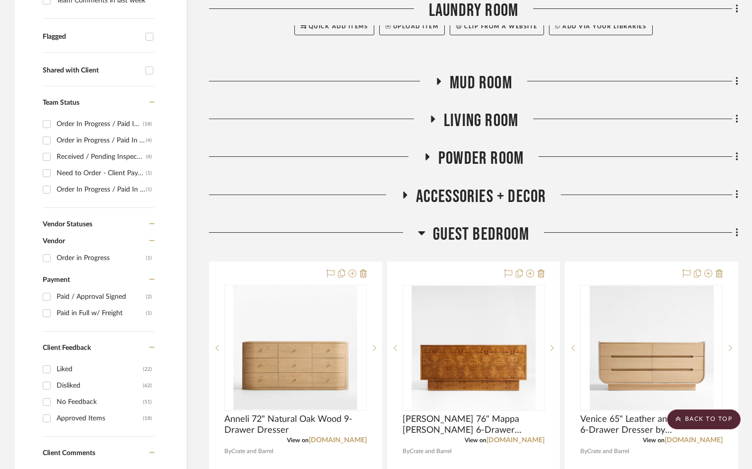
click at [469, 232] on span "Guest Bedroom" at bounding box center [481, 234] width 96 height 21
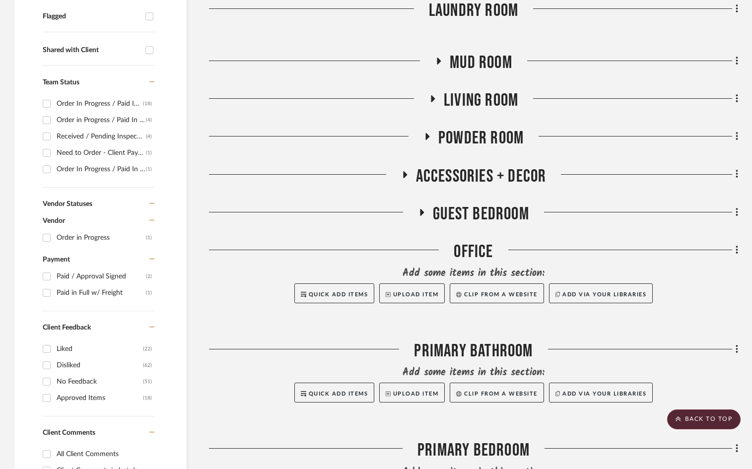
scroll to position [369, 0]
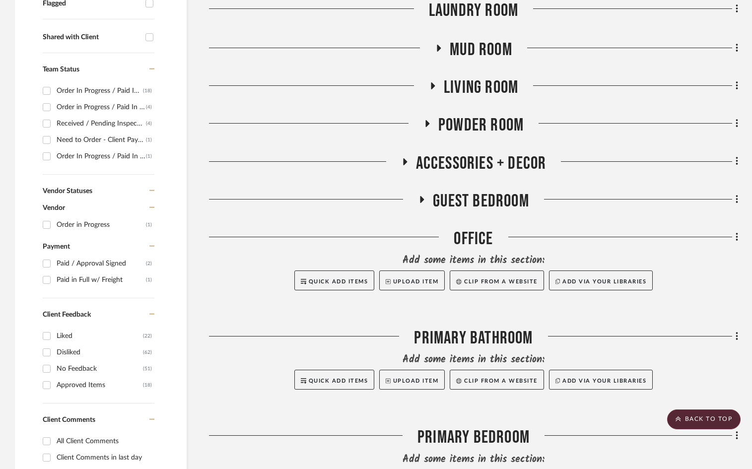
click at [478, 199] on span "Guest Bedroom" at bounding box center [481, 201] width 96 height 21
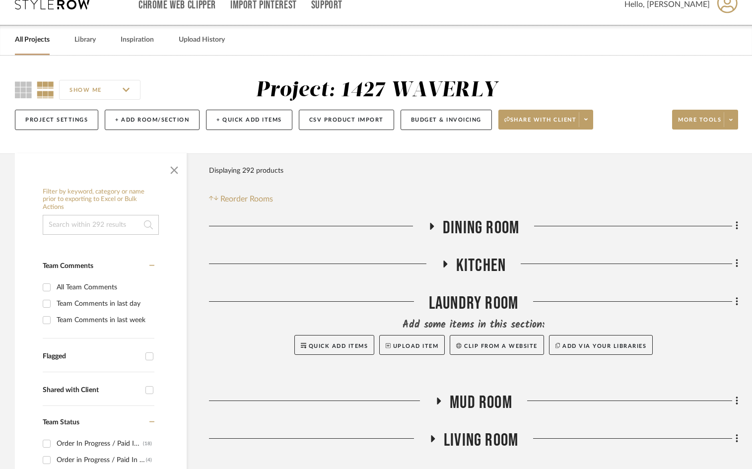
scroll to position [40, 0]
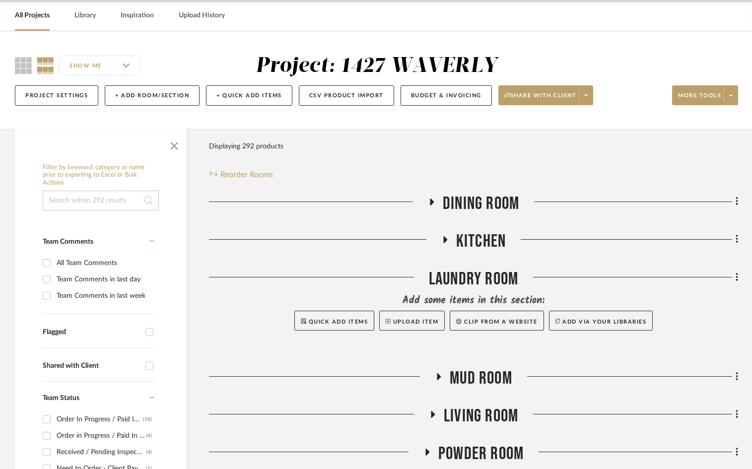
click at [41, 15] on link "All Projects" at bounding box center [32, 15] width 35 height 13
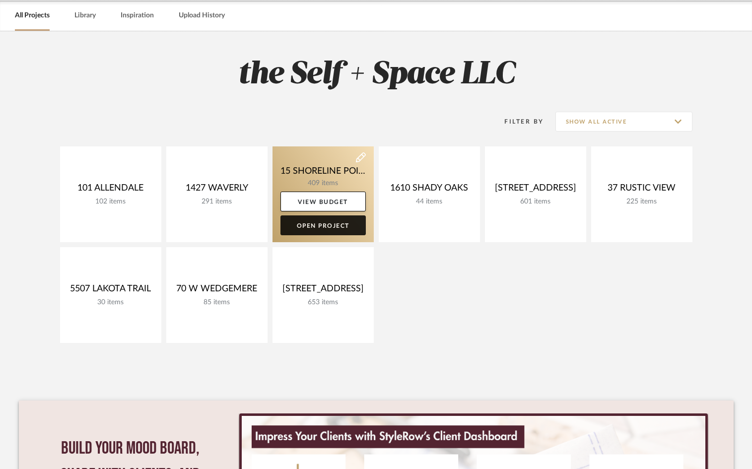
click at [309, 230] on link "Open Project" at bounding box center [322, 225] width 85 height 20
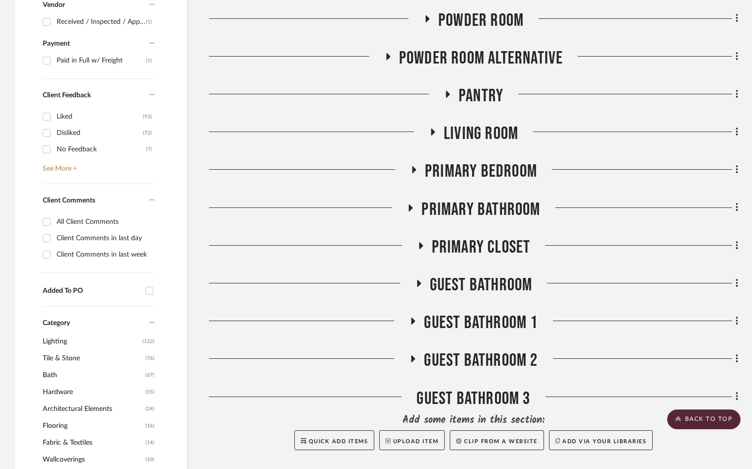
scroll to position [451, 0]
click at [462, 251] on span "Primary Closet" at bounding box center [481, 246] width 99 height 21
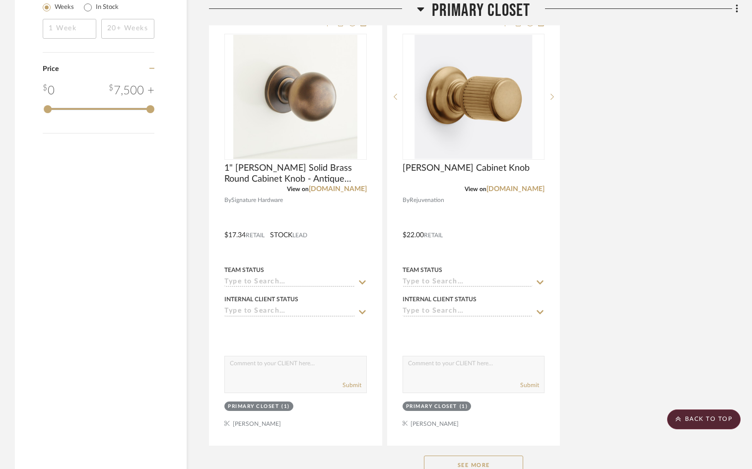
scroll to position [1682, 0]
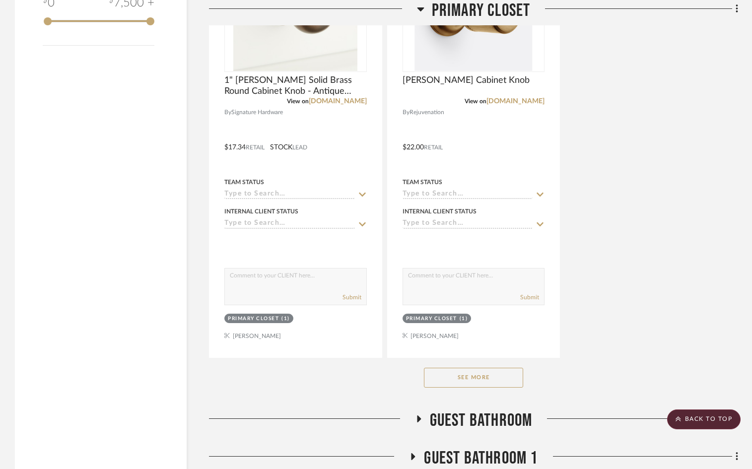
click at [471, 379] on button "See More" at bounding box center [473, 378] width 99 height 20
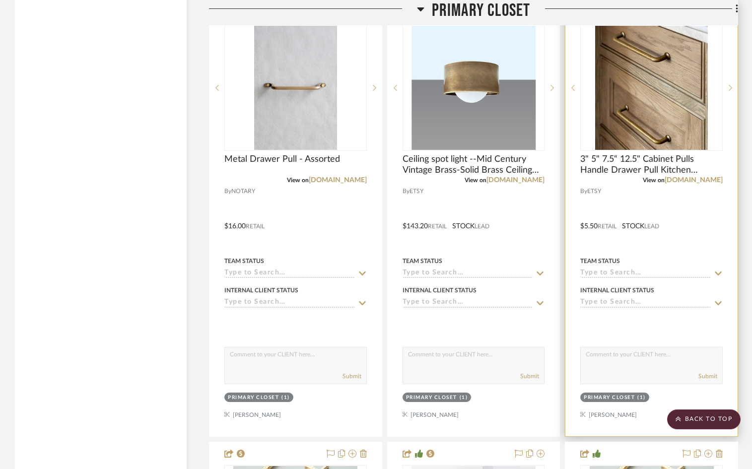
scroll to position [2507, 0]
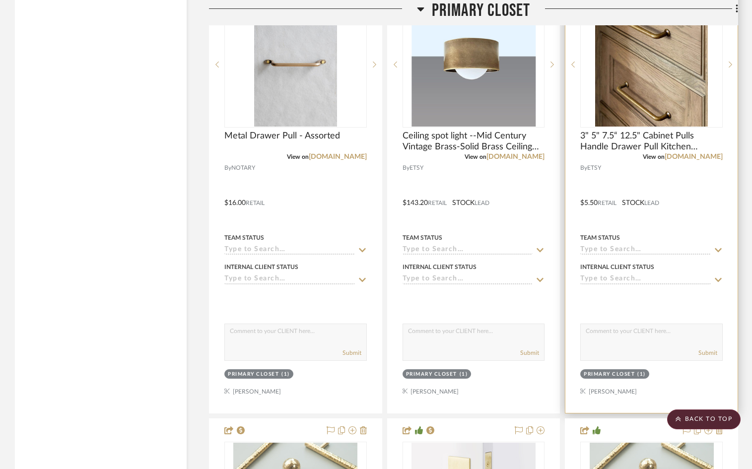
click at [673, 197] on div at bounding box center [651, 196] width 172 height 434
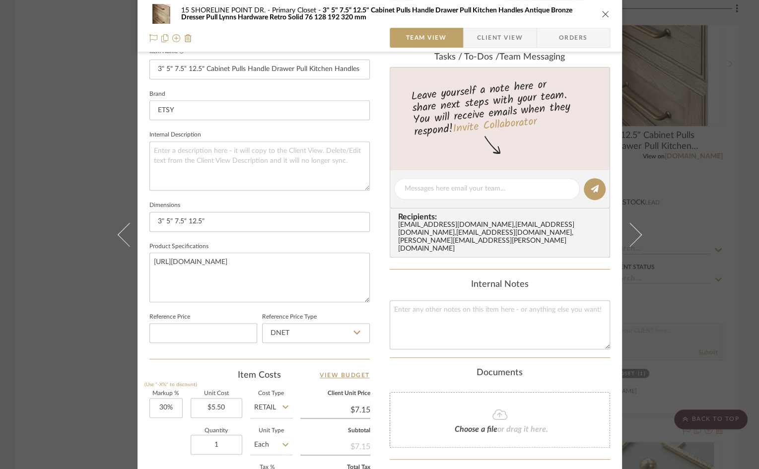
scroll to position [269, 0]
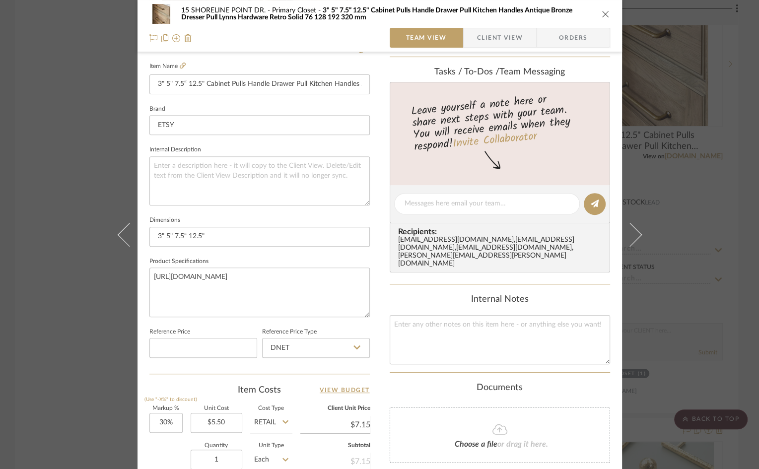
click at [491, 36] on span "Client View" at bounding box center [500, 38] width 46 height 20
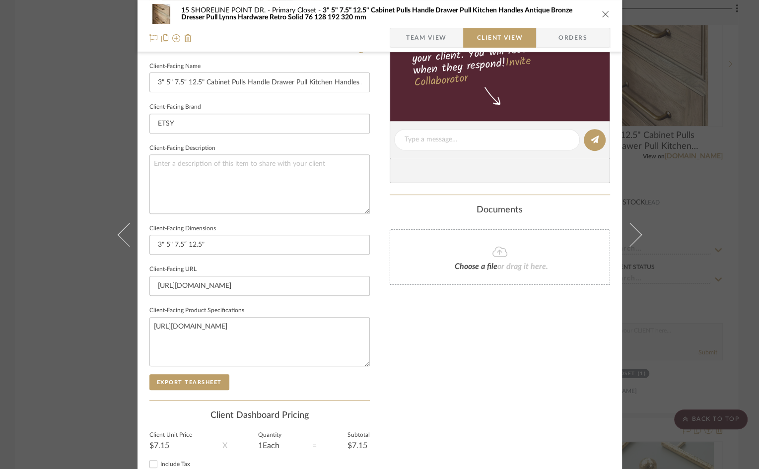
click at [444, 38] on span "Team View" at bounding box center [426, 38] width 72 height 20
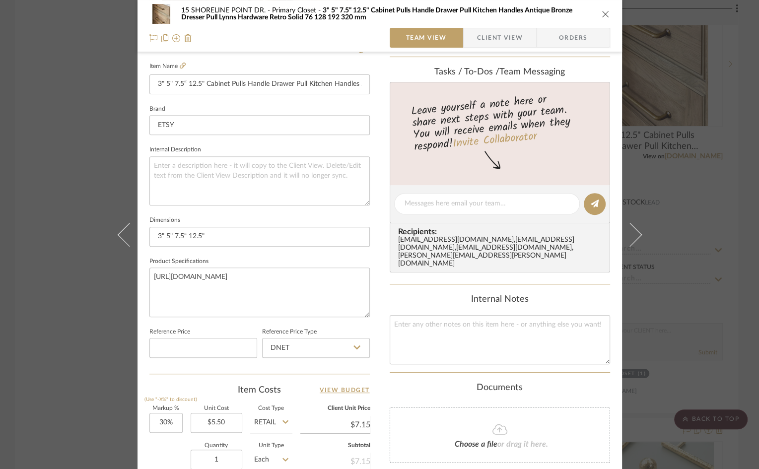
click at [477, 37] on span "Client View" at bounding box center [500, 38] width 46 height 20
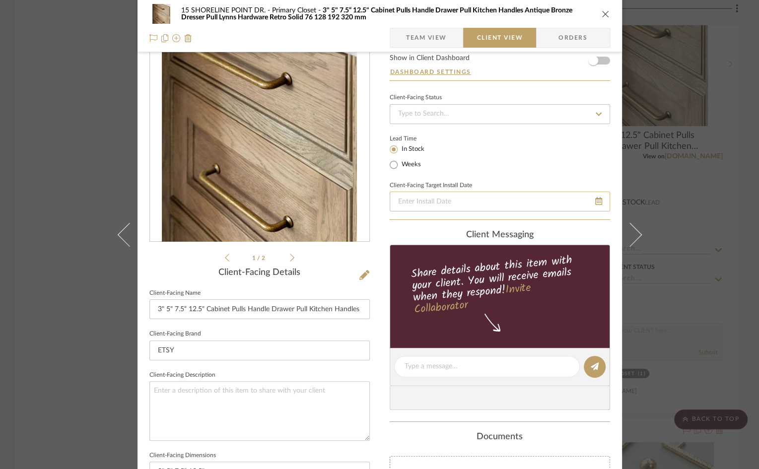
scroll to position [0, 0]
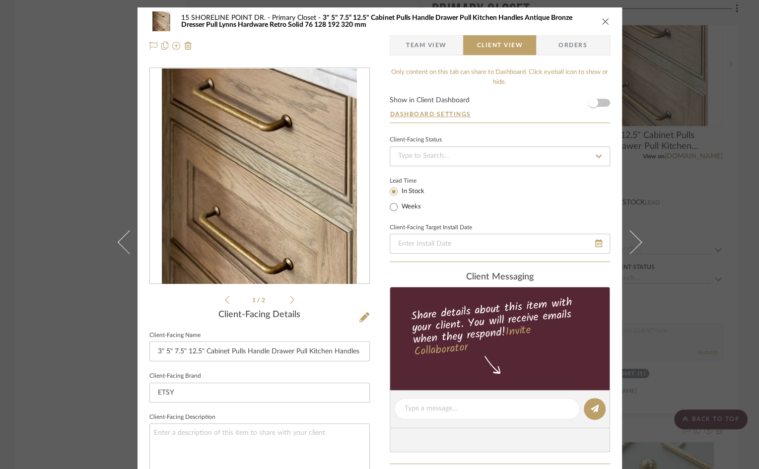
click at [434, 42] on span "Team View" at bounding box center [426, 45] width 41 height 20
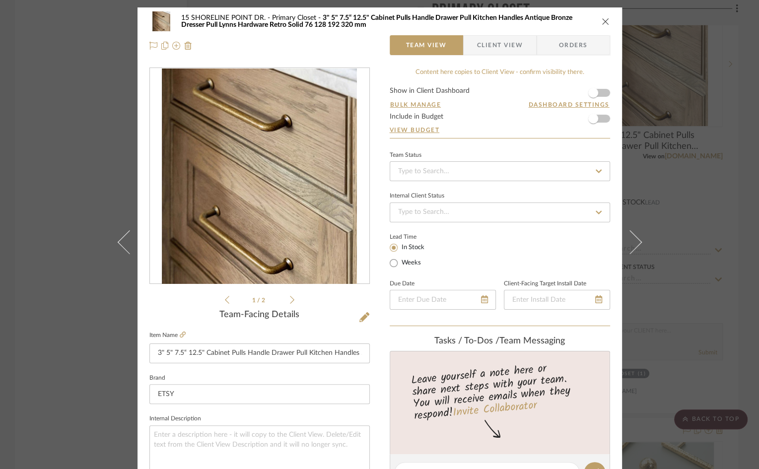
click at [602, 20] on icon "close" at bounding box center [605, 21] width 8 height 8
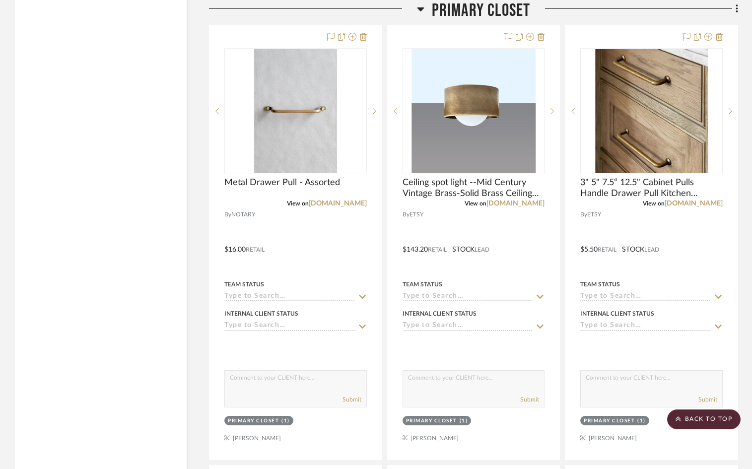
scroll to position [2461, 0]
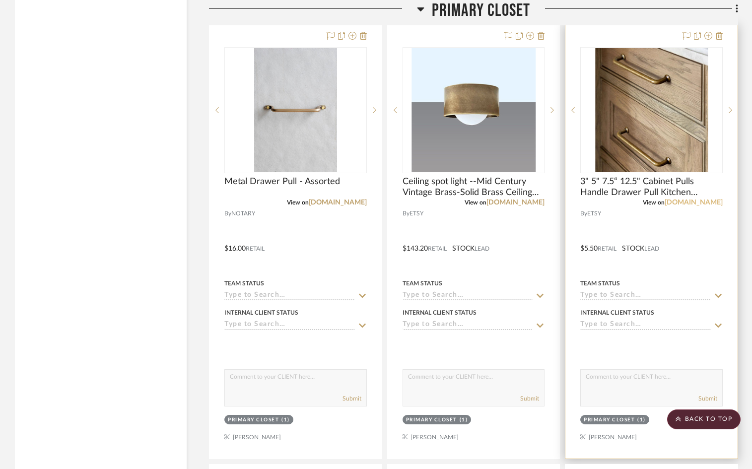
click at [673, 199] on link "[DOMAIN_NAME]" at bounding box center [693, 202] width 58 height 7
click at [673, 265] on div at bounding box center [651, 241] width 172 height 434
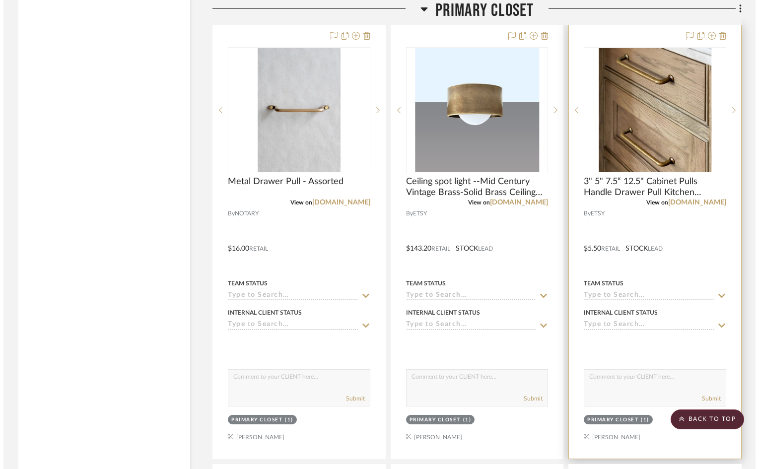
scroll to position [0, 0]
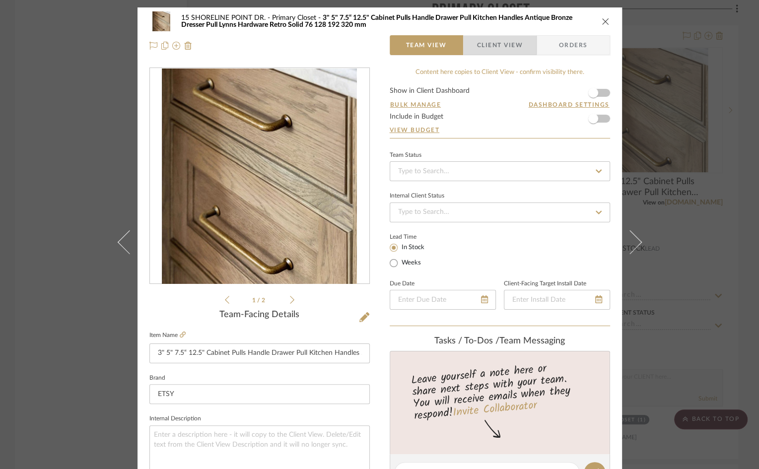
click at [505, 45] on span "Client View" at bounding box center [500, 45] width 46 height 20
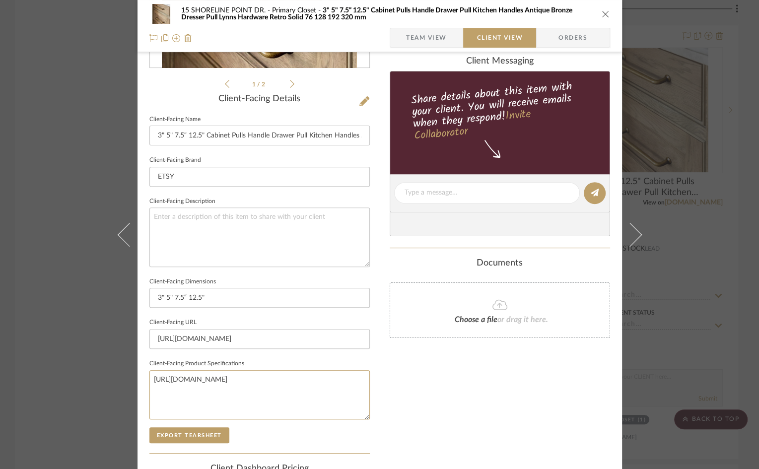
drag, startPoint x: 178, startPoint y: 411, endPoint x: 145, endPoint y: 359, distance: 61.7
click at [149, 359] on fieldset "Client-Facing Product Specifications [URL][DOMAIN_NAME]" at bounding box center [259, 388] width 220 height 63
